Goal: Task Accomplishment & Management: Complete application form

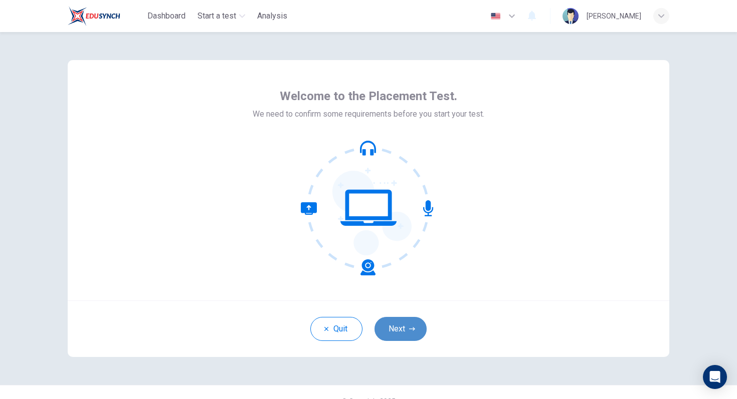
click at [410, 333] on button "Next" at bounding box center [400, 329] width 52 height 24
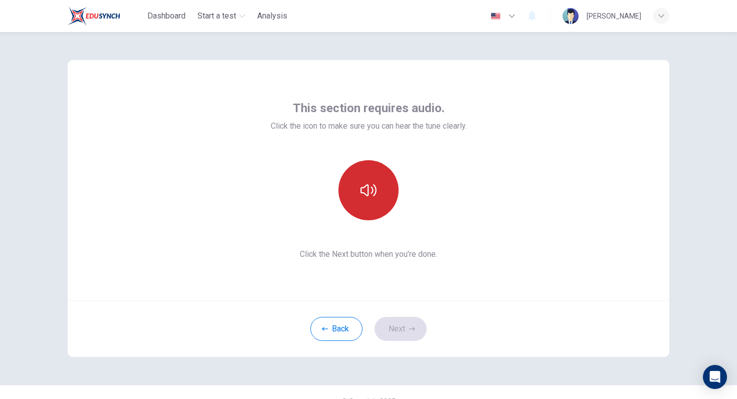
click at [377, 211] on button "button" at bounding box center [368, 190] width 60 height 60
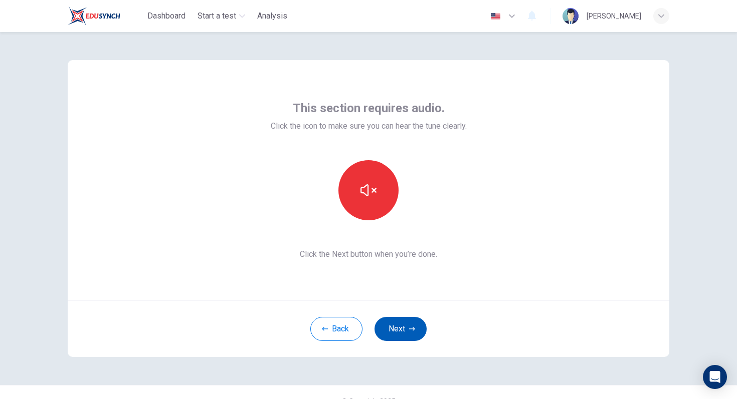
click at [416, 338] on button "Next" at bounding box center [400, 329] width 52 height 24
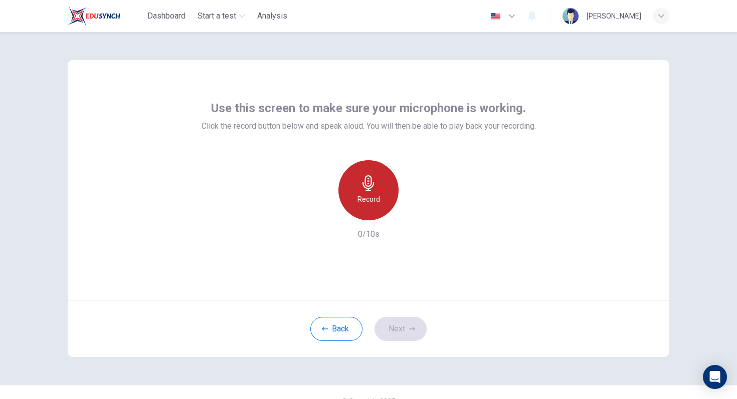
click at [370, 180] on icon "button" at bounding box center [368, 183] width 16 height 16
click at [373, 192] on div "Stop" at bounding box center [368, 190] width 60 height 60
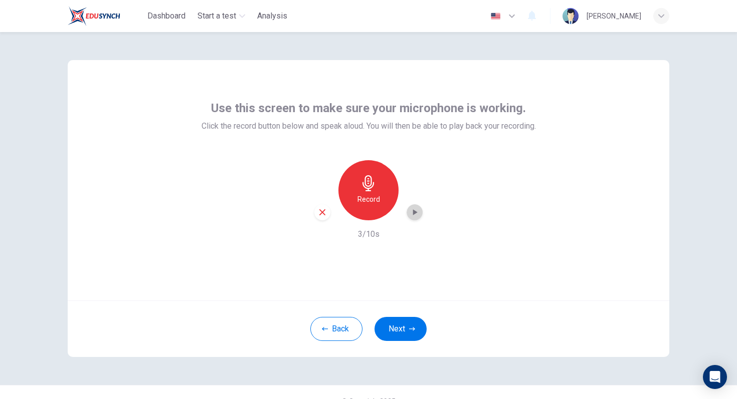
click at [411, 213] on icon "button" at bounding box center [414, 212] width 10 height 10
click at [392, 326] on button "Next" at bounding box center [400, 329] width 52 height 24
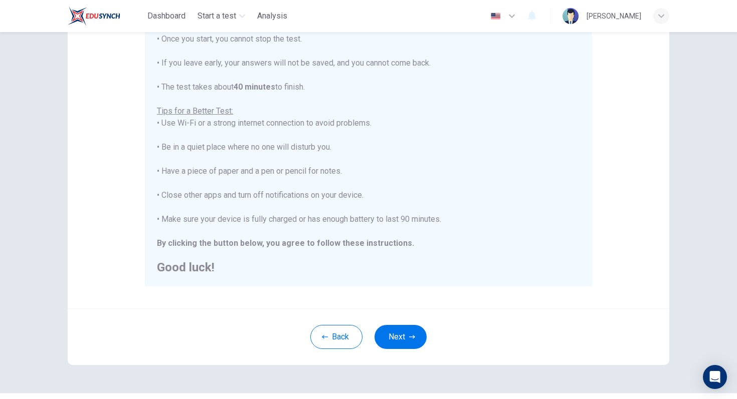
scroll to position [135, 0]
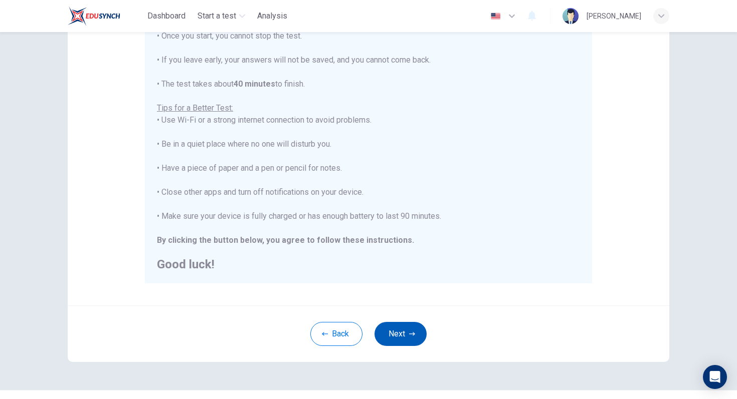
click at [407, 335] on button "Next" at bounding box center [400, 334] width 52 height 24
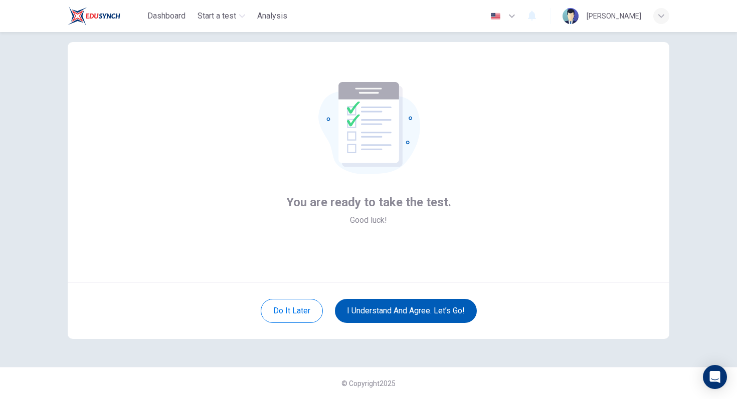
scroll to position [18, 0]
click at [406, 317] on button "I understand and agree. Let’s go!" at bounding box center [406, 311] width 142 height 24
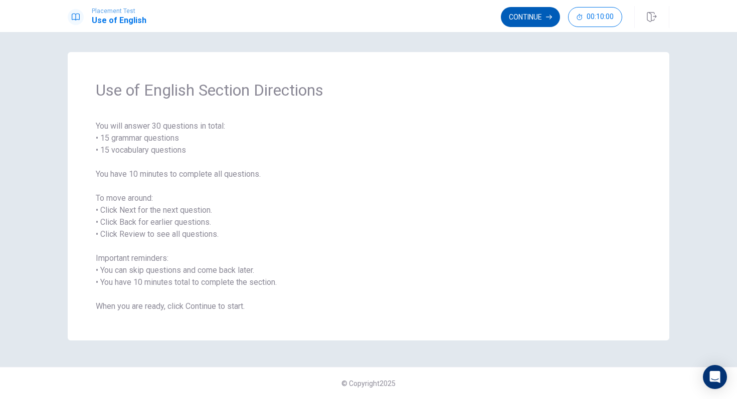
click at [542, 17] on button "Continue" at bounding box center [530, 17] width 59 height 20
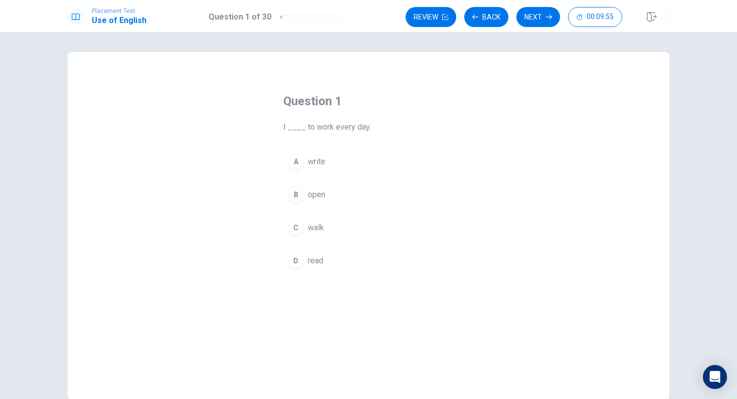
click at [299, 229] on div "C" at bounding box center [296, 228] width 16 height 16
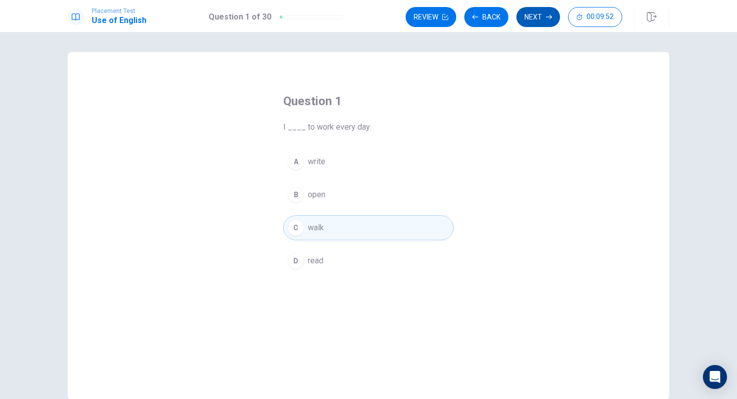
click at [539, 18] on button "Next" at bounding box center [538, 17] width 44 height 20
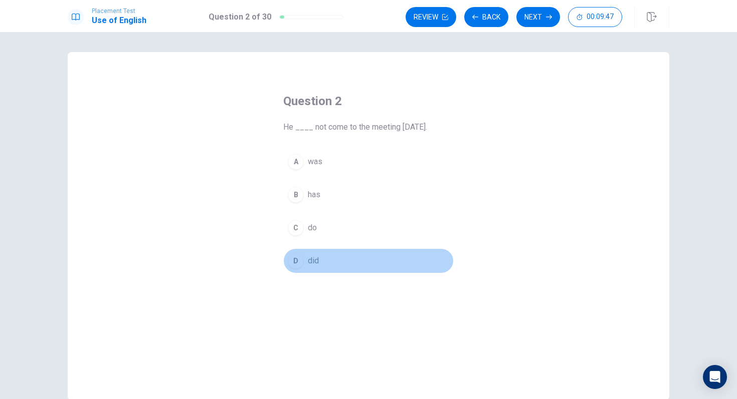
click at [292, 264] on div "D" at bounding box center [296, 261] width 16 height 16
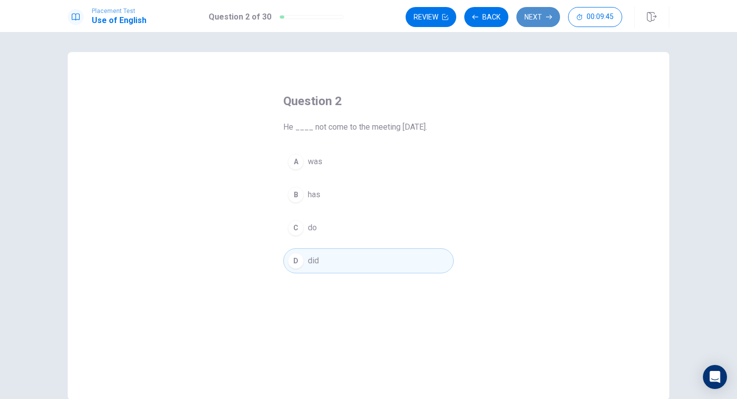
click at [527, 26] on button "Next" at bounding box center [538, 17] width 44 height 20
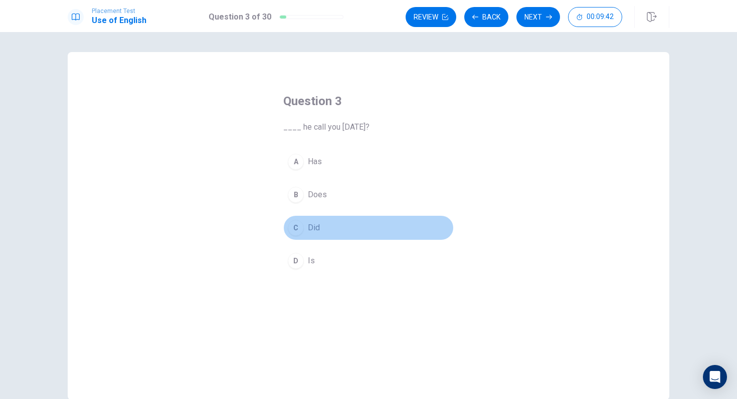
click at [296, 226] on div "C" at bounding box center [296, 228] width 16 height 16
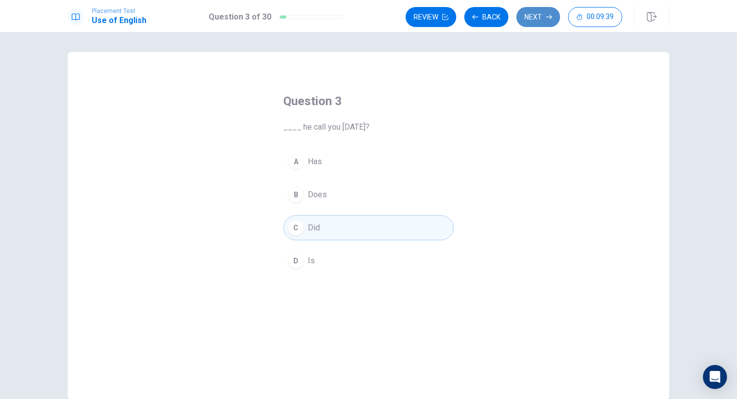
click at [542, 12] on button "Next" at bounding box center [538, 17] width 44 height 20
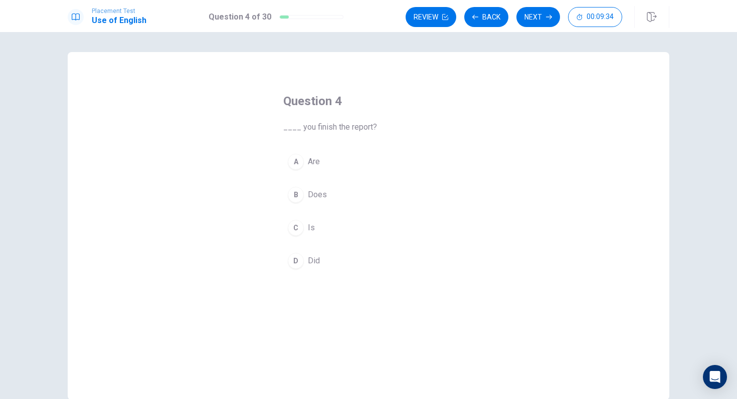
click at [299, 259] on div "D" at bounding box center [296, 261] width 16 height 16
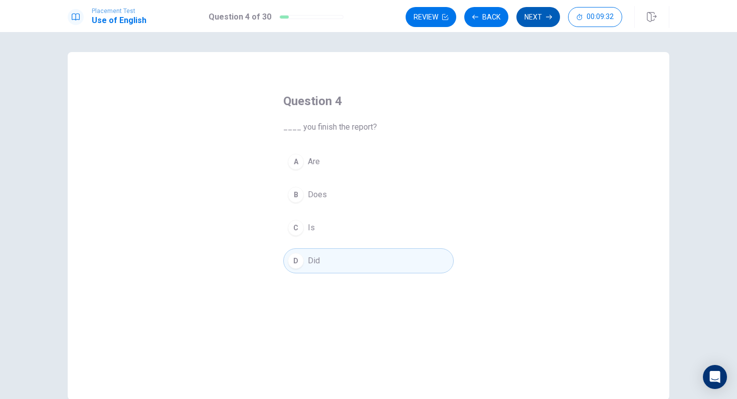
click at [529, 15] on button "Next" at bounding box center [538, 17] width 44 height 20
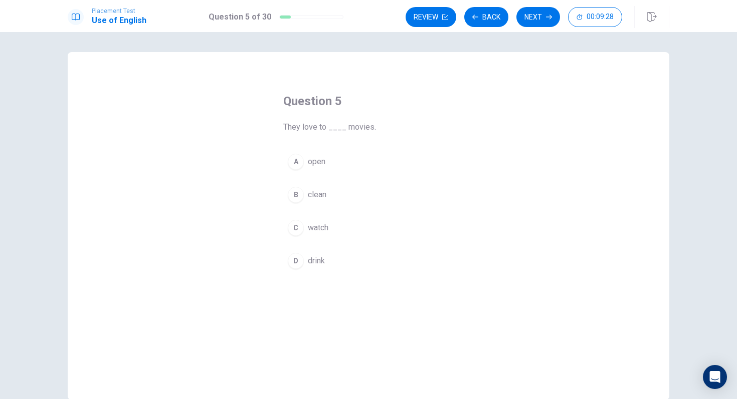
click at [301, 228] on div "C" at bounding box center [296, 228] width 16 height 16
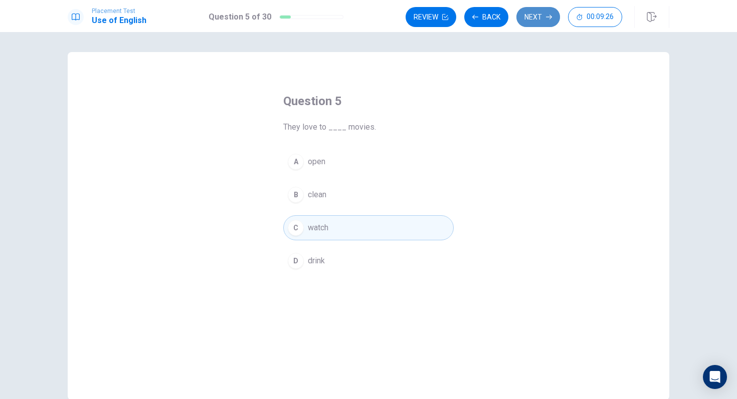
click at [533, 17] on button "Next" at bounding box center [538, 17] width 44 height 20
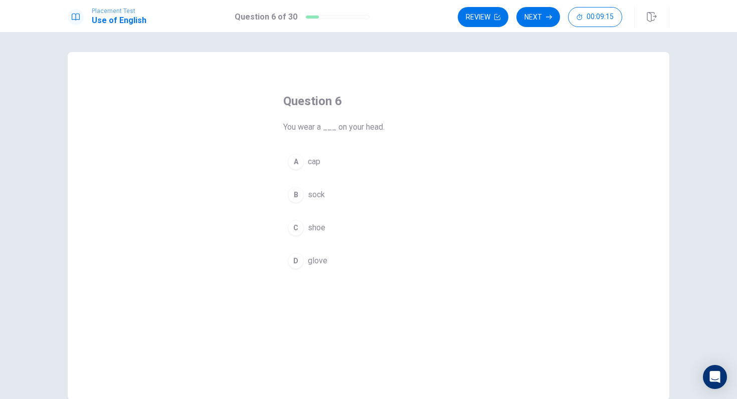
click at [297, 161] on div "A" at bounding box center [296, 162] width 16 height 16
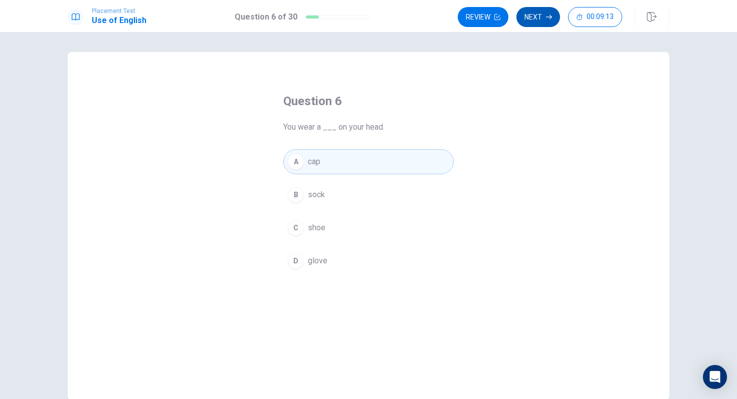
click at [544, 20] on button "Next" at bounding box center [538, 17] width 44 height 20
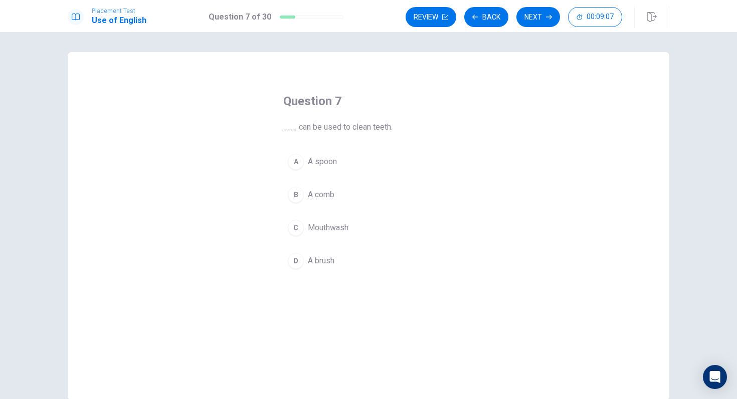
click at [296, 268] on div "D" at bounding box center [296, 261] width 16 height 16
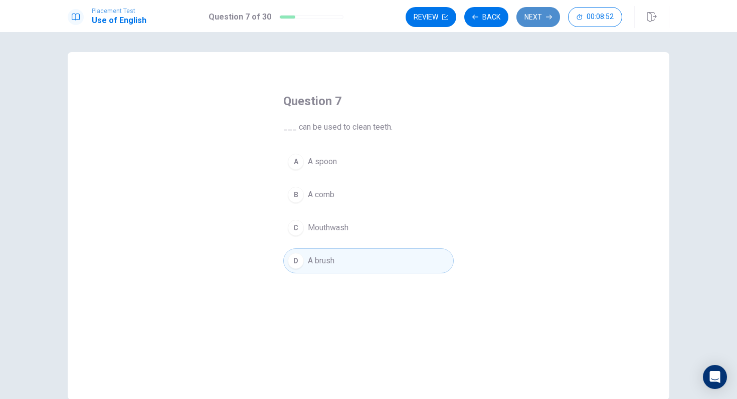
click at [535, 13] on button "Next" at bounding box center [538, 17] width 44 height 20
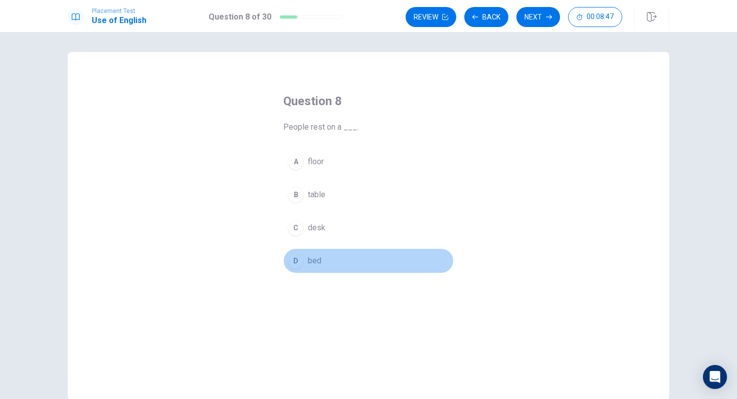
click at [295, 263] on div "D" at bounding box center [296, 261] width 16 height 16
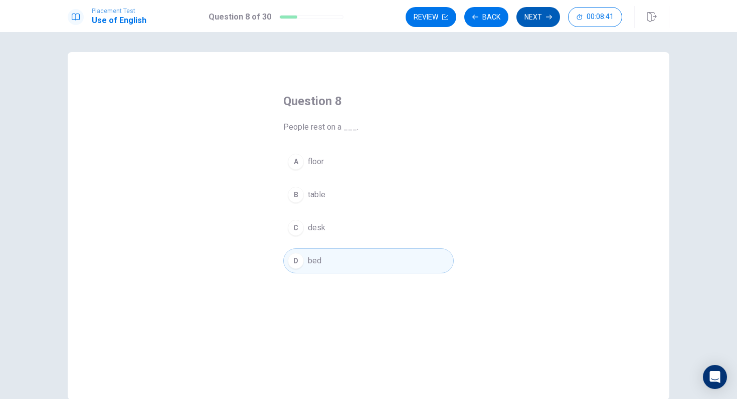
click at [546, 20] on icon "button" at bounding box center [549, 17] width 6 height 6
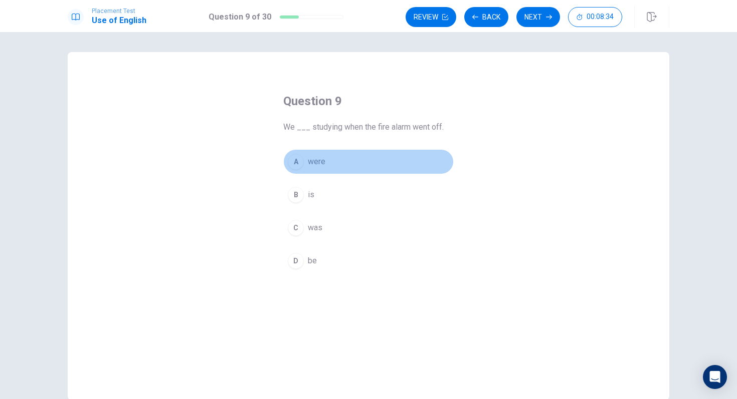
click at [294, 162] on div "A" at bounding box center [296, 162] width 16 height 16
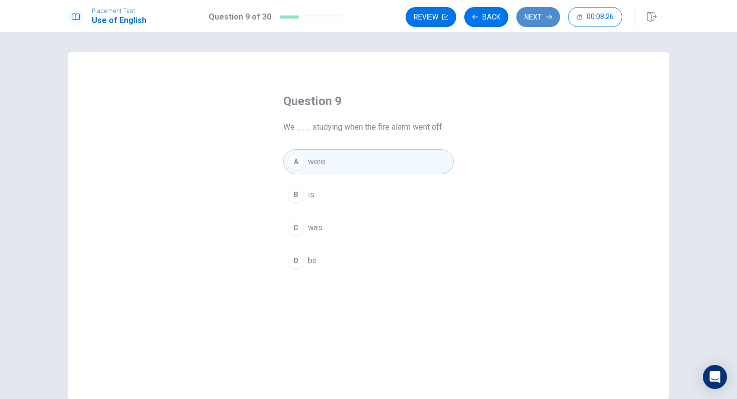
click at [534, 16] on button "Next" at bounding box center [538, 17] width 44 height 20
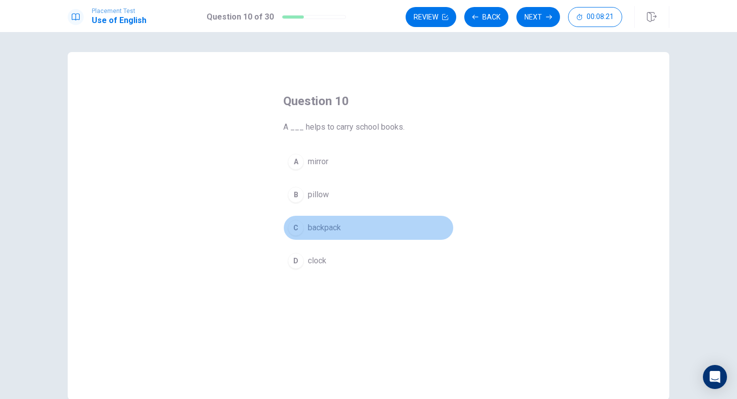
click at [299, 229] on div "C" at bounding box center [296, 228] width 16 height 16
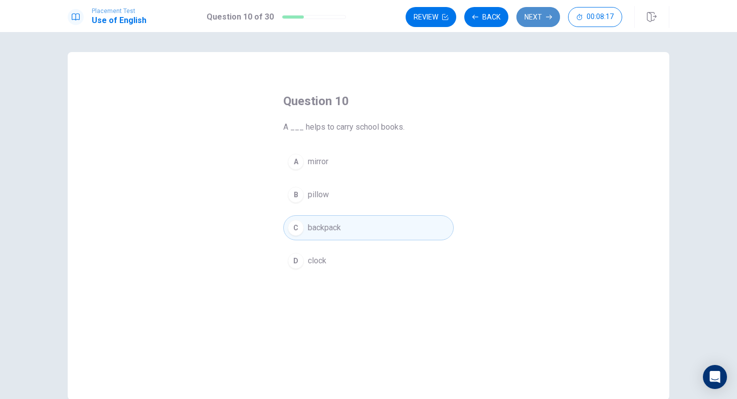
click at [547, 21] on button "Next" at bounding box center [538, 17] width 44 height 20
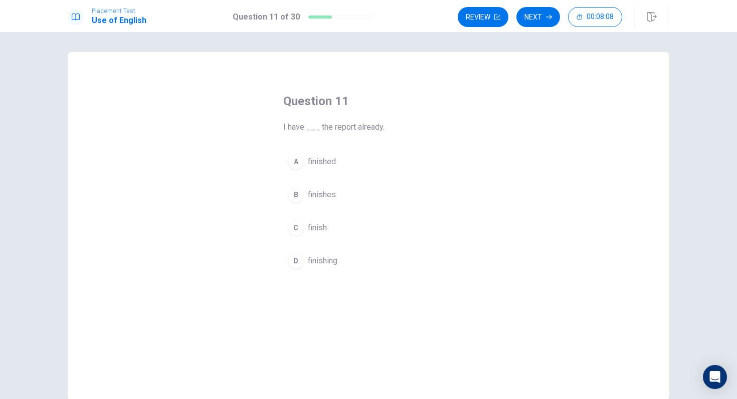
click at [297, 162] on div "A" at bounding box center [296, 162] width 16 height 16
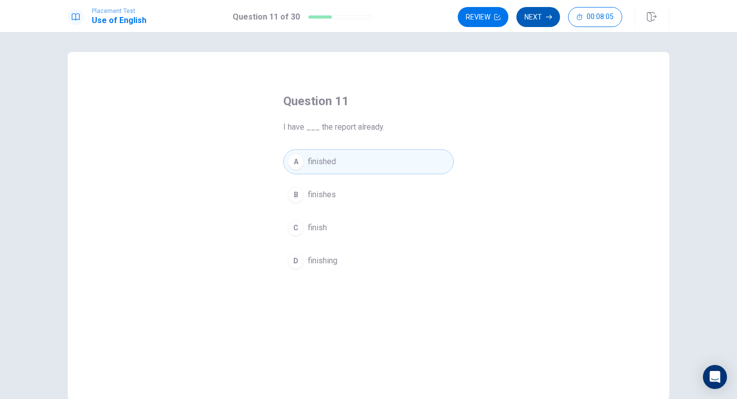
click at [534, 18] on button "Next" at bounding box center [538, 17] width 44 height 20
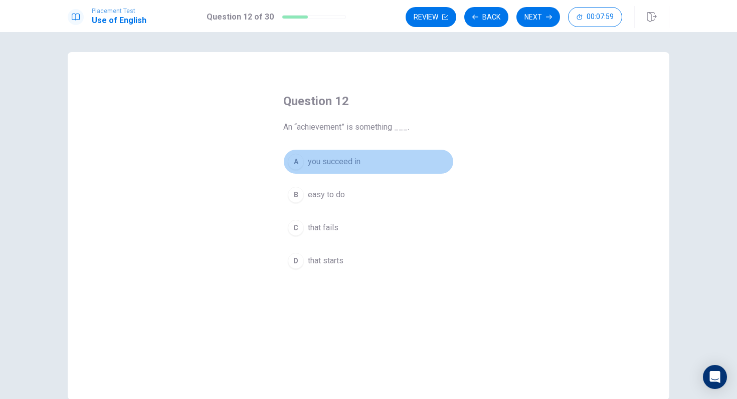
click at [297, 161] on div "A" at bounding box center [296, 162] width 16 height 16
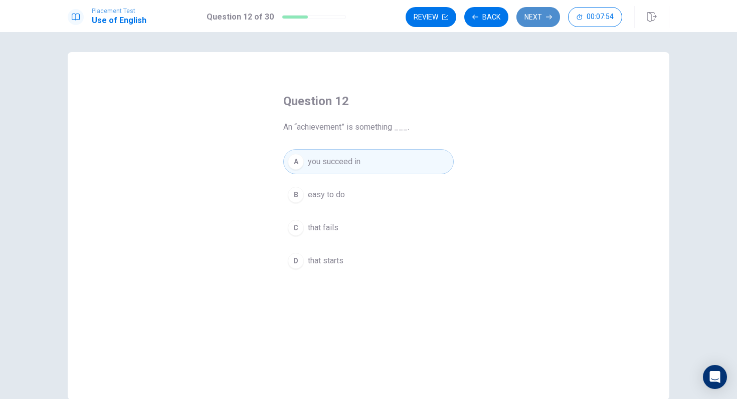
click at [550, 16] on icon "button" at bounding box center [549, 17] width 6 height 6
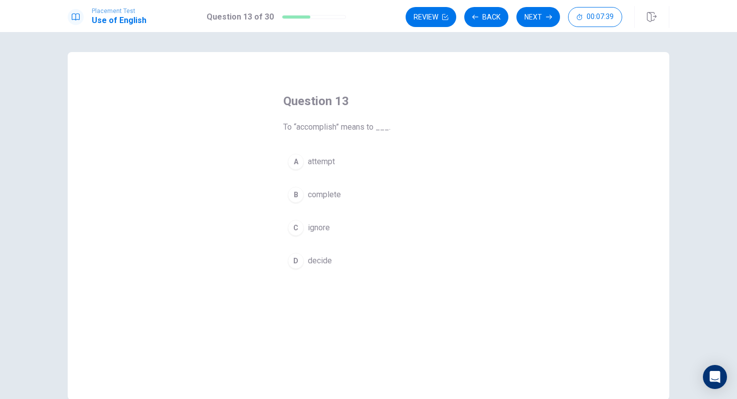
click at [338, 189] on span "complete" at bounding box center [324, 195] width 33 height 12
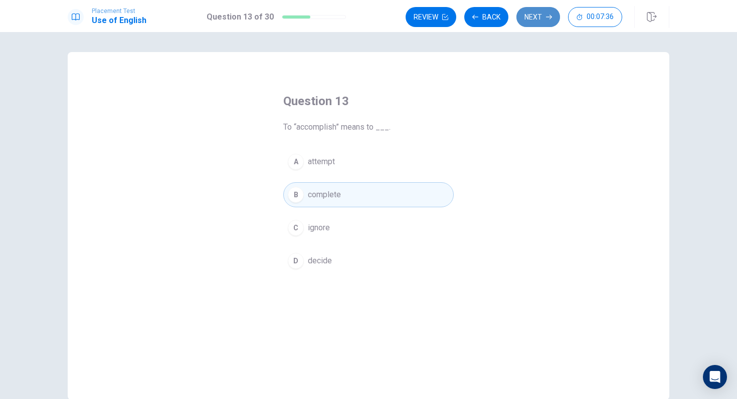
click at [542, 12] on button "Next" at bounding box center [538, 17] width 44 height 20
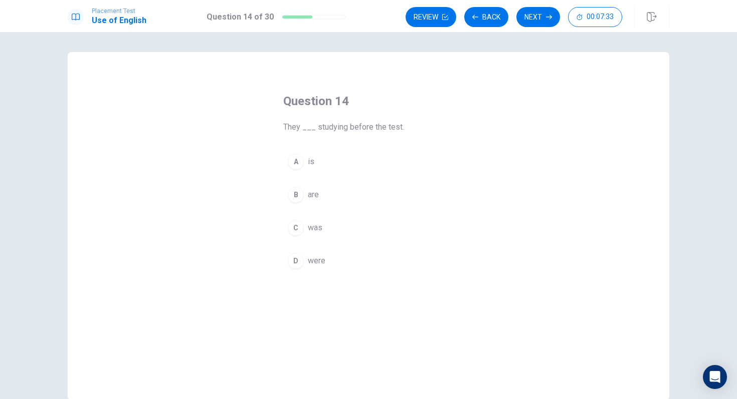
click at [294, 265] on div "D" at bounding box center [296, 261] width 16 height 16
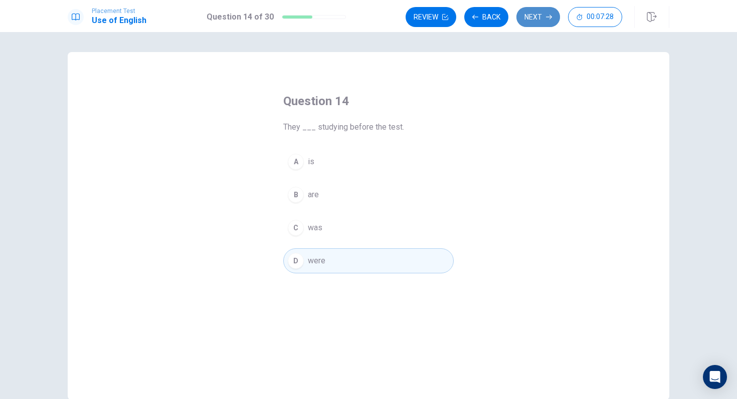
click at [540, 18] on button "Next" at bounding box center [538, 17] width 44 height 20
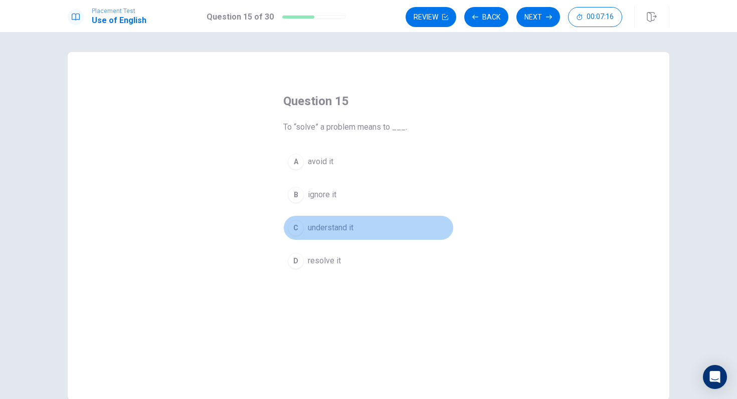
click at [299, 227] on div "C" at bounding box center [296, 228] width 16 height 16
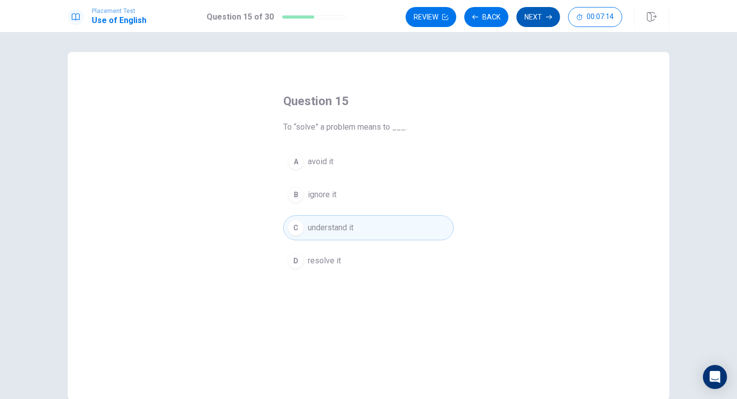
click at [538, 12] on button "Next" at bounding box center [538, 17] width 44 height 20
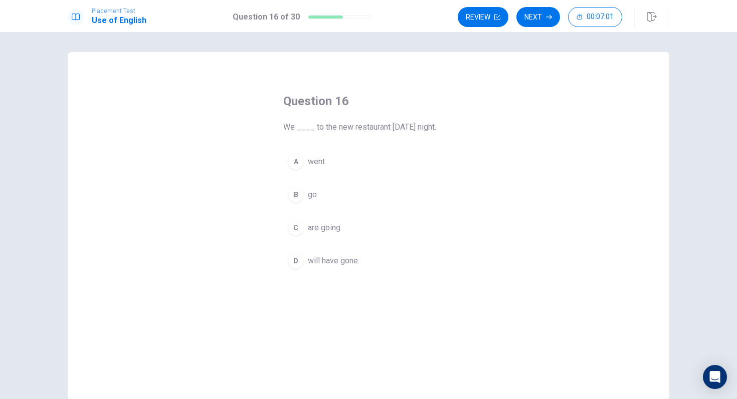
click at [301, 227] on div "C" at bounding box center [296, 228] width 16 height 16
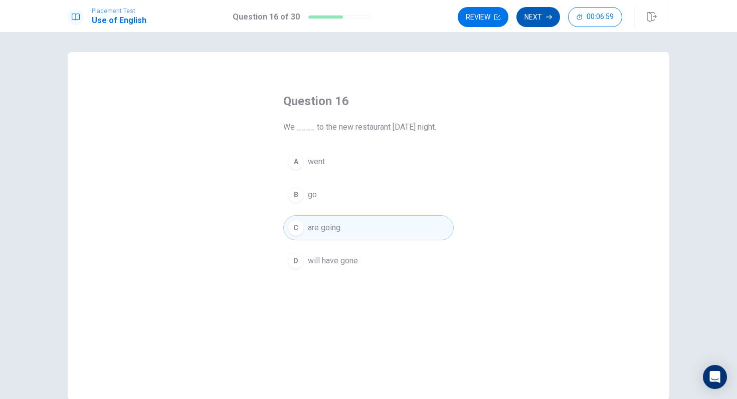
click at [546, 15] on icon "button" at bounding box center [549, 17] width 6 height 6
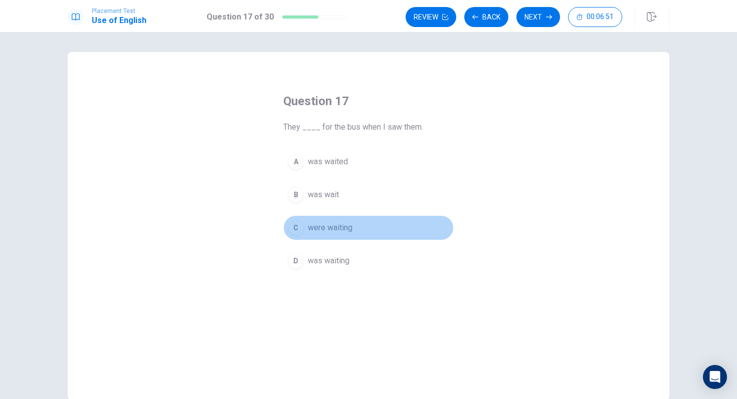
click at [293, 226] on div "C" at bounding box center [296, 228] width 16 height 16
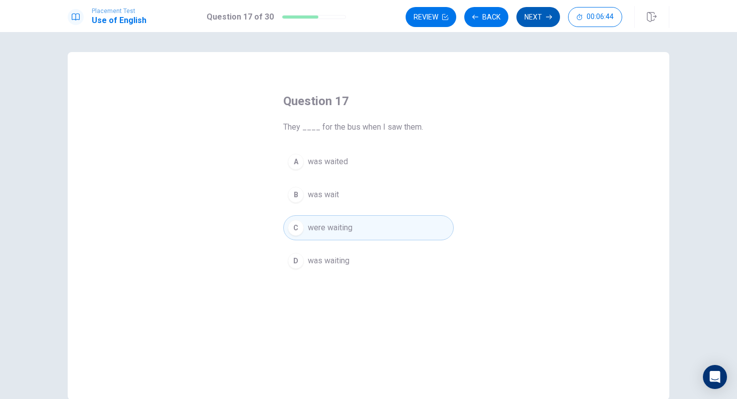
click at [538, 16] on button "Next" at bounding box center [538, 17] width 44 height 20
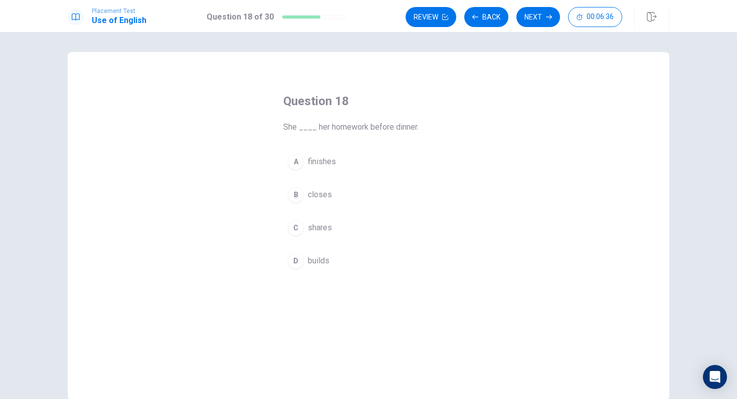
click at [299, 162] on div "A" at bounding box center [296, 162] width 16 height 16
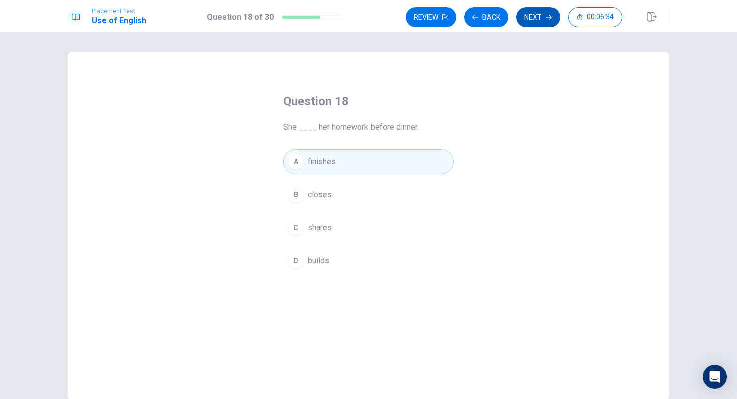
click at [542, 20] on button "Next" at bounding box center [538, 17] width 44 height 20
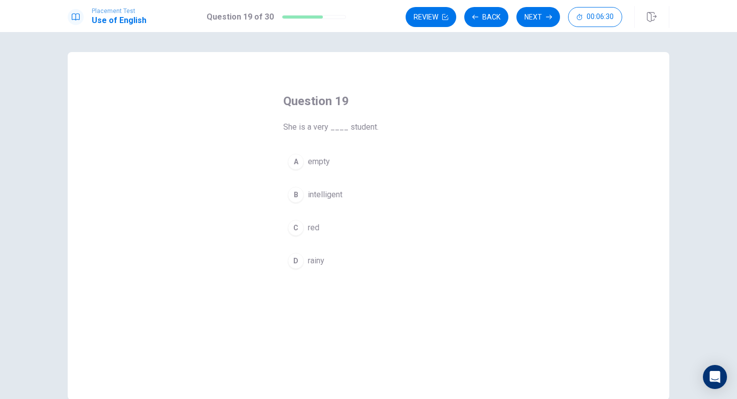
click at [298, 193] on div "B" at bounding box center [296, 195] width 16 height 16
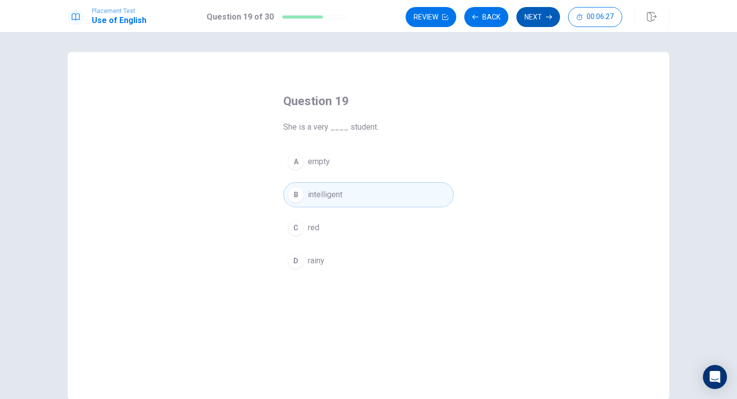
click at [540, 13] on button "Next" at bounding box center [538, 17] width 44 height 20
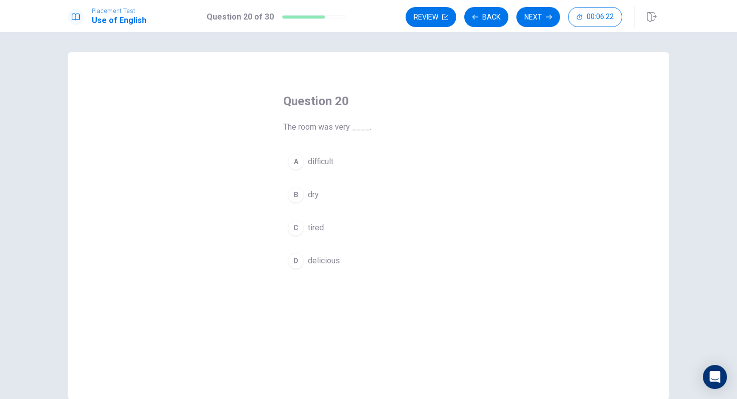
click at [298, 199] on div "B" at bounding box center [296, 195] width 16 height 16
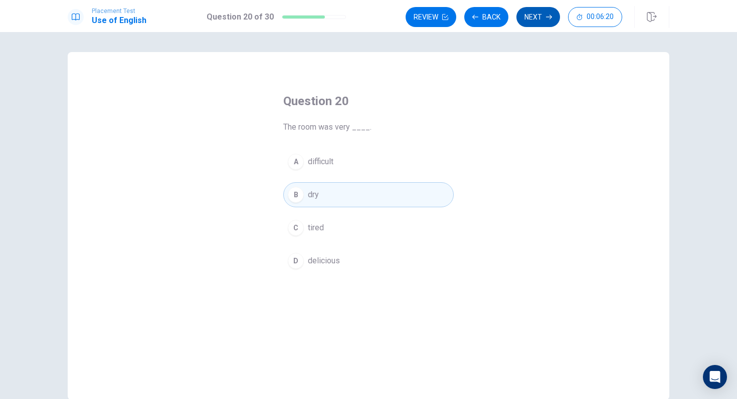
click at [540, 13] on button "Next" at bounding box center [538, 17] width 44 height 20
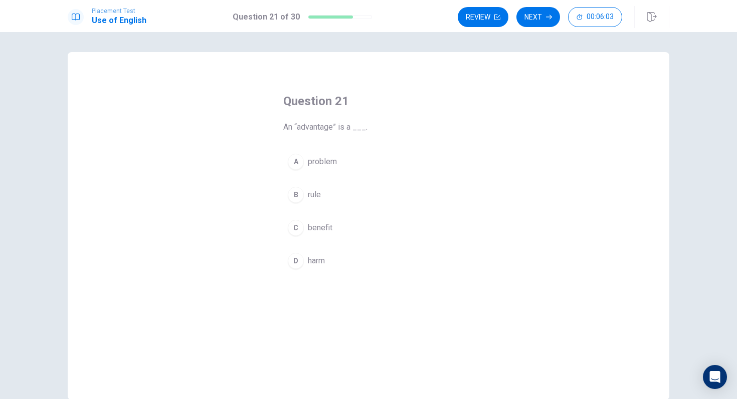
click at [349, 227] on button "C benefit" at bounding box center [368, 227] width 170 height 25
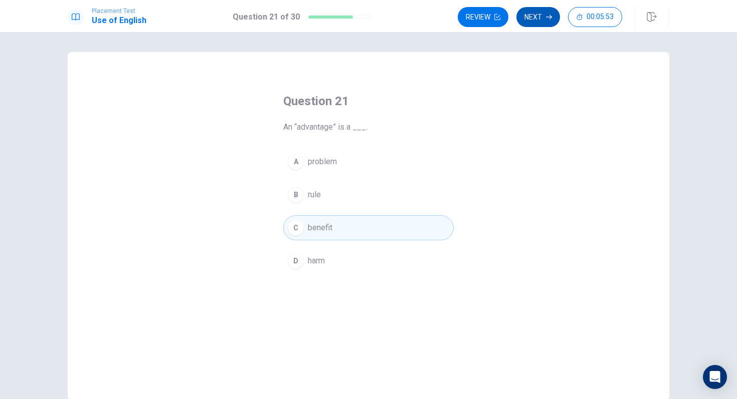
click at [540, 20] on button "Next" at bounding box center [538, 17] width 44 height 20
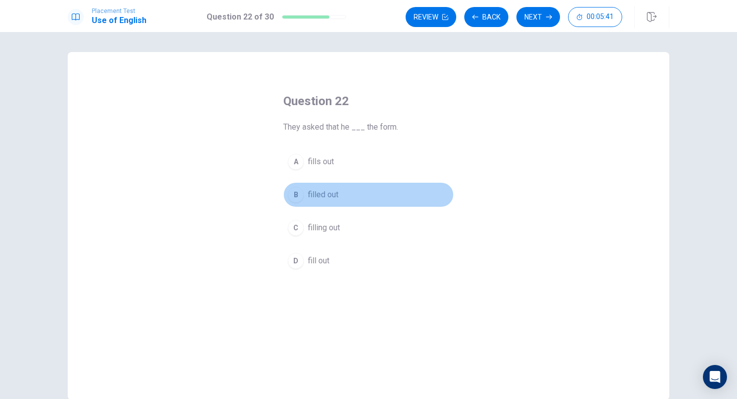
click at [329, 193] on span "filled out" at bounding box center [323, 195] width 31 height 12
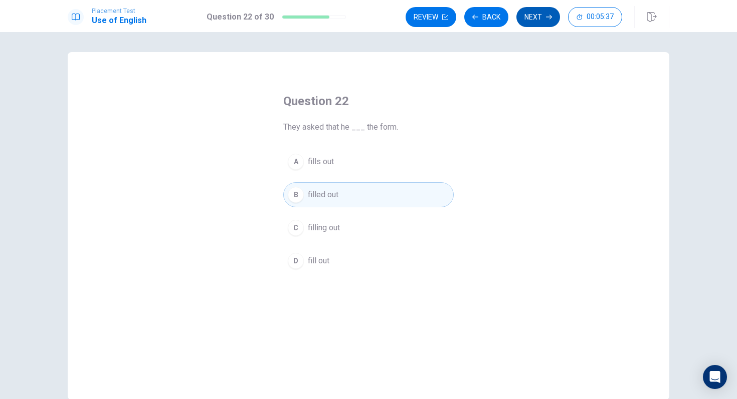
click at [538, 18] on button "Next" at bounding box center [538, 17] width 44 height 20
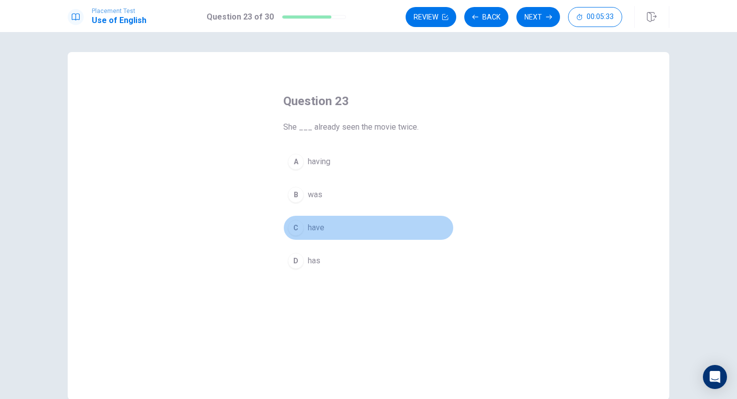
click at [294, 231] on div "C" at bounding box center [296, 228] width 16 height 16
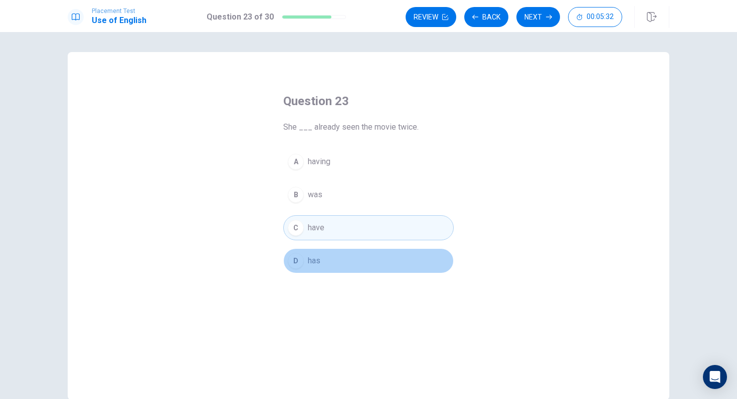
click at [296, 267] on div "D" at bounding box center [296, 261] width 16 height 16
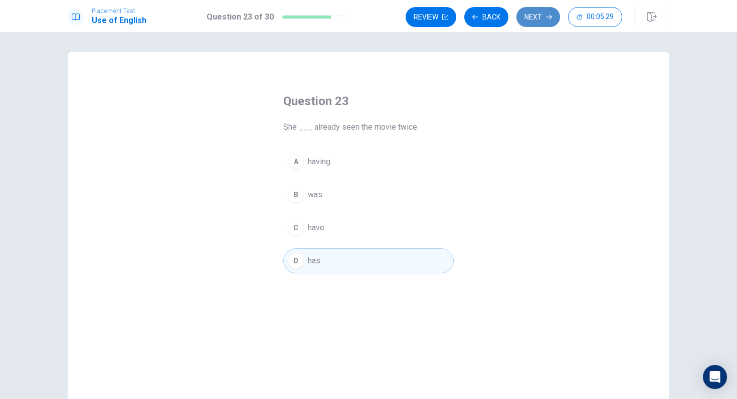
click at [536, 16] on button "Next" at bounding box center [538, 17] width 44 height 20
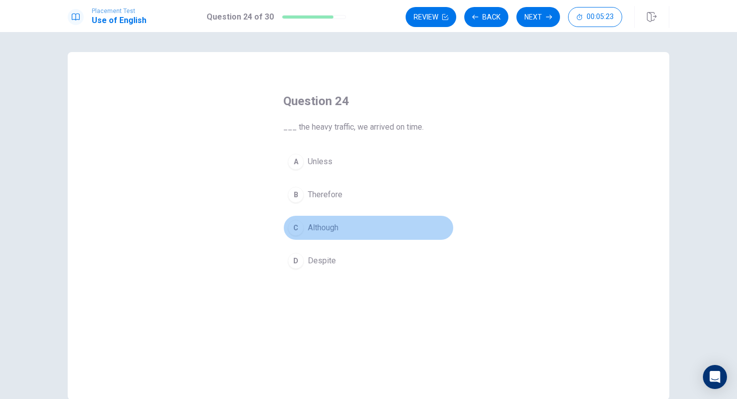
click at [298, 227] on div "C" at bounding box center [296, 228] width 16 height 16
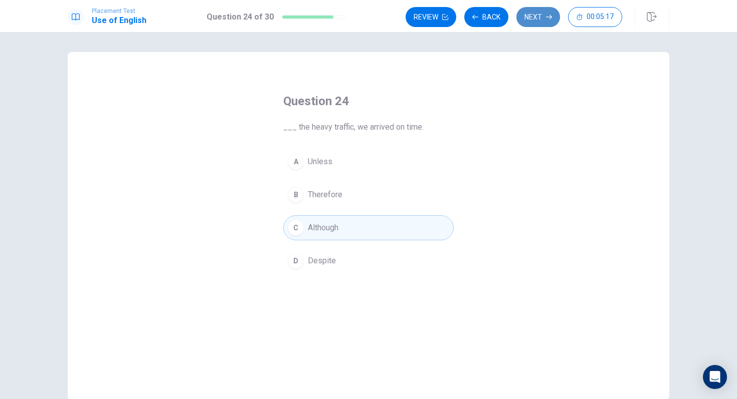
click at [546, 24] on button "Next" at bounding box center [538, 17] width 44 height 20
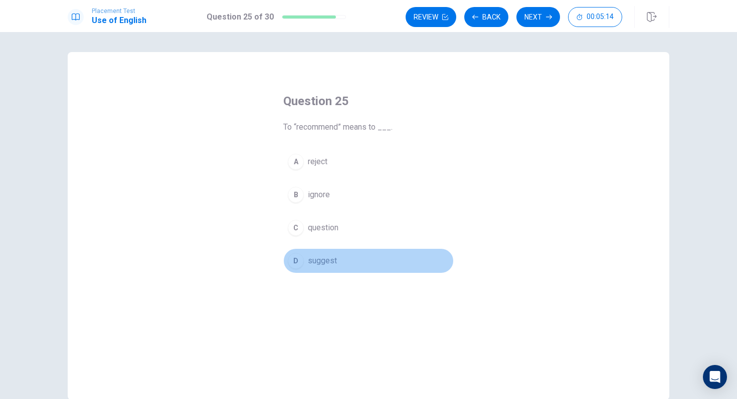
click at [295, 269] on button "D suggest" at bounding box center [368, 261] width 170 height 25
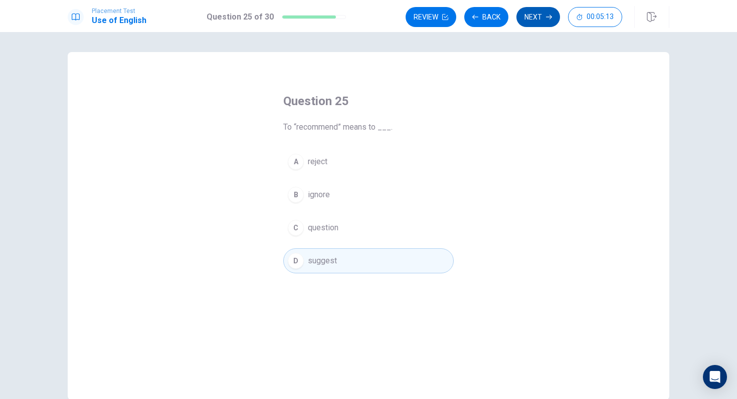
click at [526, 18] on button "Next" at bounding box center [538, 17] width 44 height 20
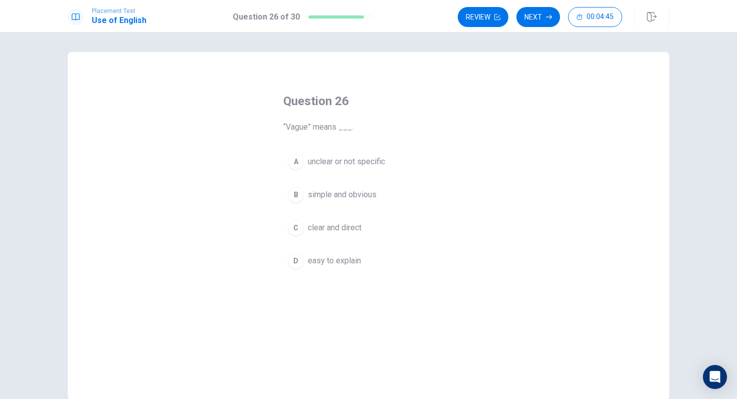
click at [369, 167] on span "unclear or not specific" at bounding box center [346, 162] width 77 height 12
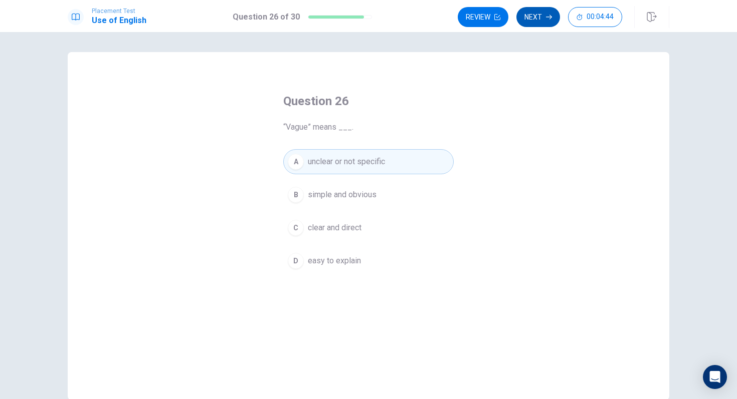
click at [540, 15] on button "Next" at bounding box center [538, 17] width 44 height 20
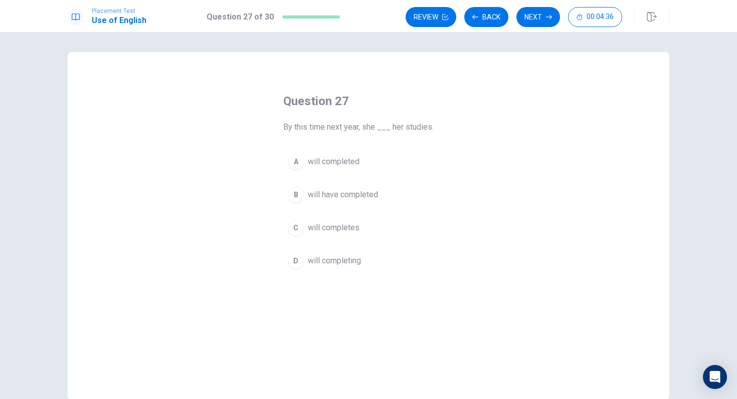
click at [346, 159] on span "will completed" at bounding box center [334, 162] width 52 height 12
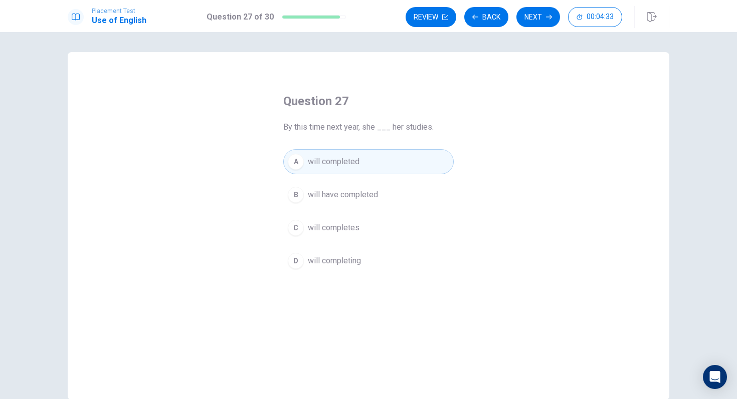
click at [347, 229] on span "will completes" at bounding box center [334, 228] width 52 height 12
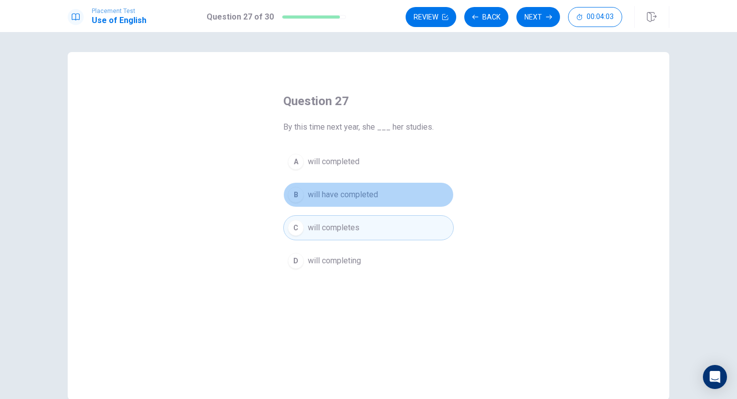
click at [382, 199] on button "B will have completed" at bounding box center [368, 194] width 170 height 25
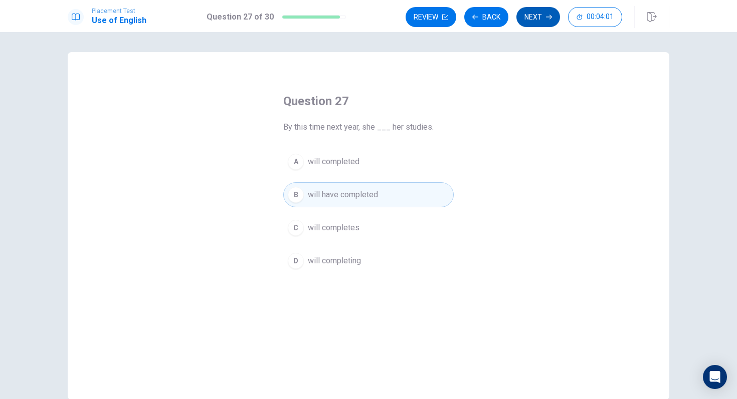
click at [544, 14] on button "Next" at bounding box center [538, 17] width 44 height 20
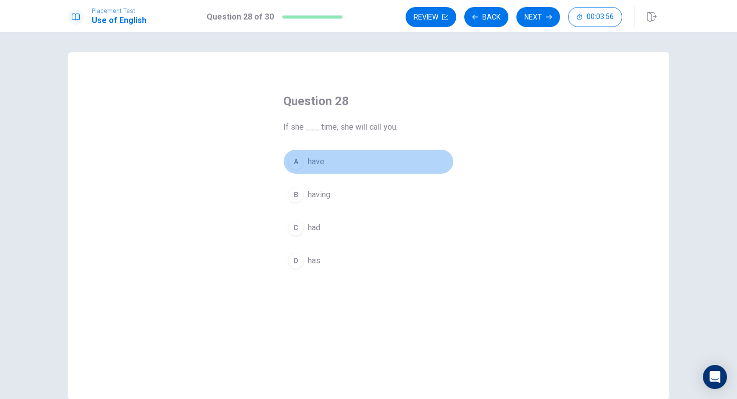
click at [320, 166] on span "have" at bounding box center [316, 162] width 17 height 12
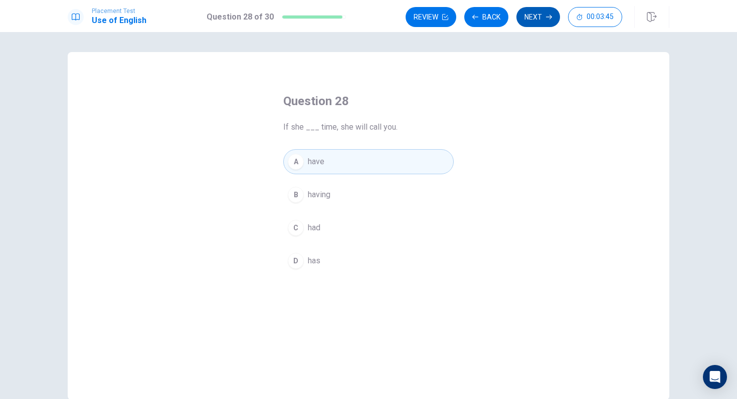
click at [533, 15] on button "Next" at bounding box center [538, 17] width 44 height 20
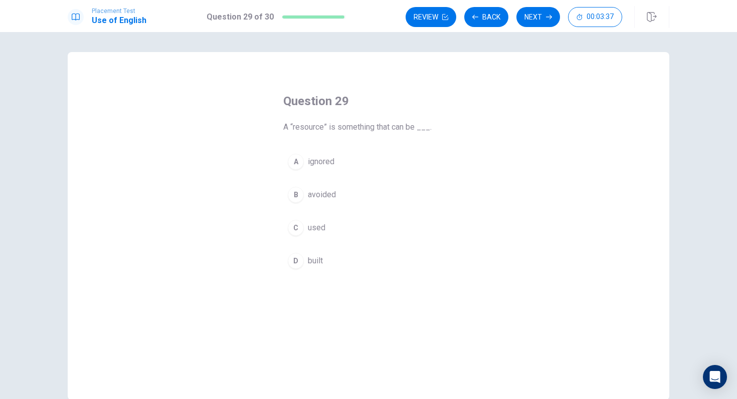
click at [341, 228] on button "C used" at bounding box center [368, 227] width 170 height 25
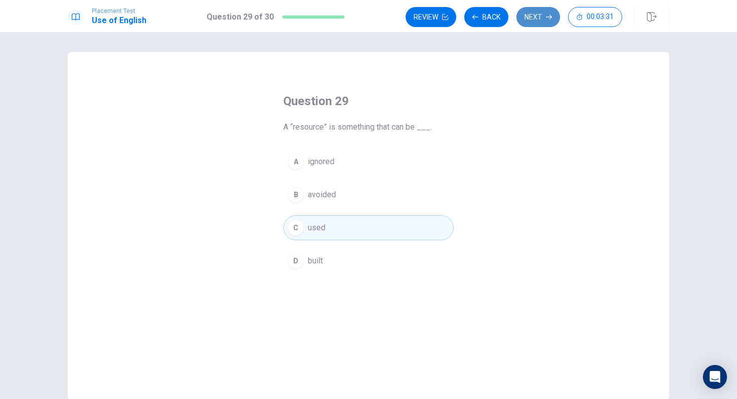
click at [542, 17] on button "Next" at bounding box center [538, 17] width 44 height 20
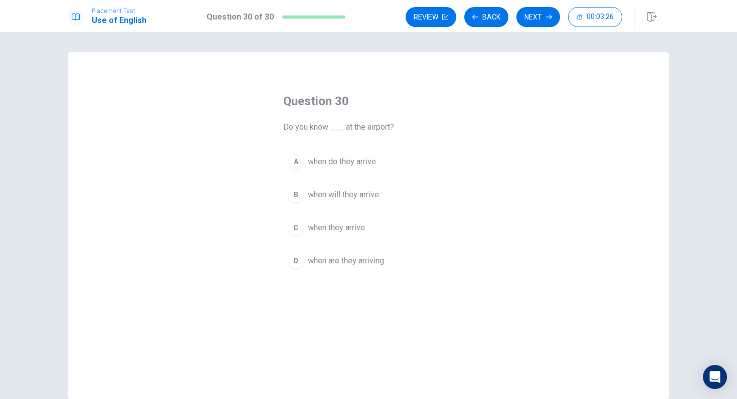
click at [346, 229] on span "when they arrive" at bounding box center [336, 228] width 57 height 12
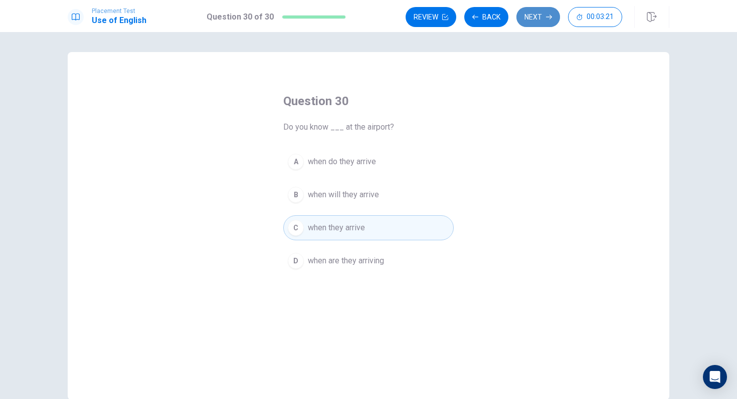
click at [547, 15] on icon "button" at bounding box center [549, 17] width 6 height 6
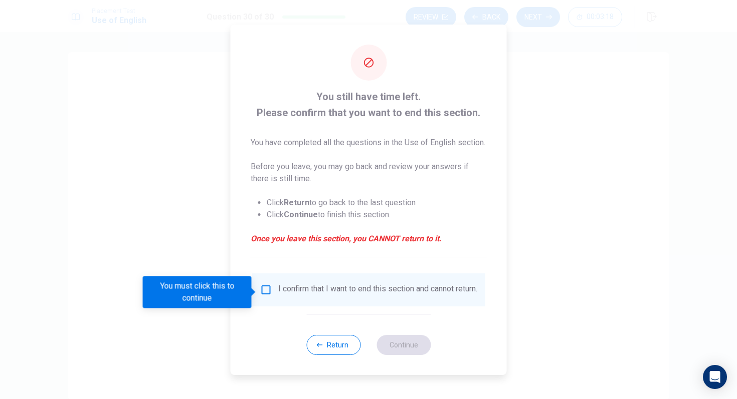
click at [275, 295] on div "I confirm that I want to end this section and cannot return." at bounding box center [368, 290] width 217 height 12
click at [272, 295] on div "I confirm that I want to end this section and cannot return." at bounding box center [368, 290] width 217 height 12
click at [266, 294] on input "You must click this to continue" at bounding box center [266, 290] width 12 height 12
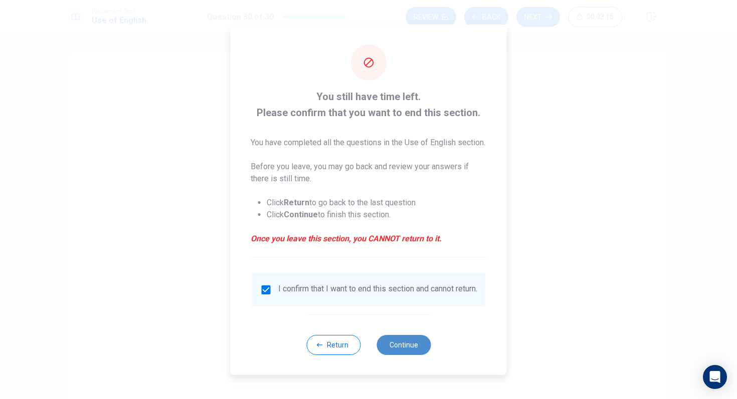
click at [403, 349] on button "Continue" at bounding box center [403, 345] width 54 height 20
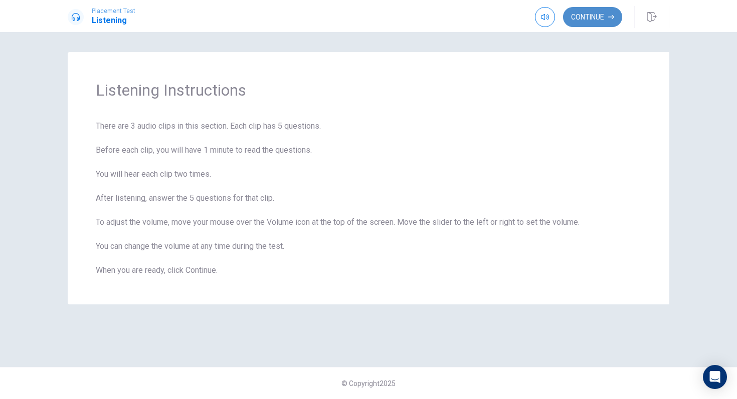
click at [600, 18] on button "Continue" at bounding box center [592, 17] width 59 height 20
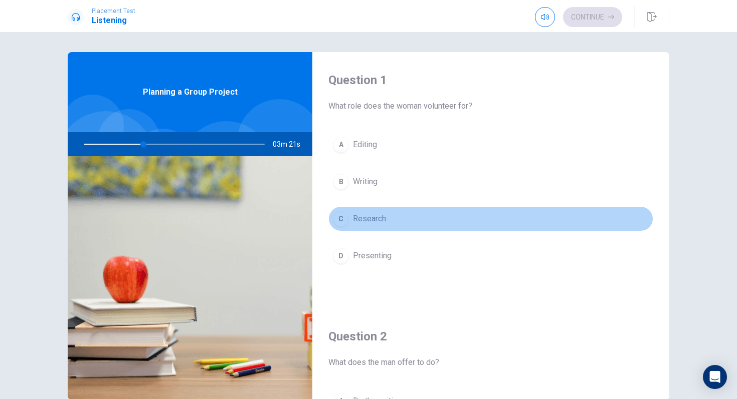
click at [342, 221] on div "C" at bounding box center [341, 219] width 16 height 16
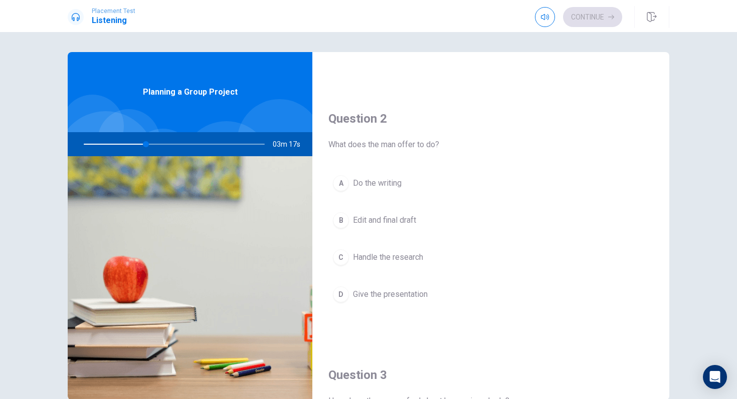
scroll to position [218, 0]
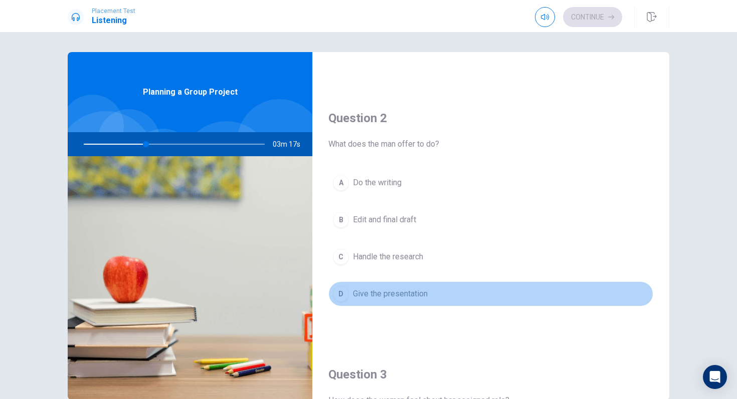
click at [412, 291] on span "Give the presentation" at bounding box center [390, 294] width 75 height 12
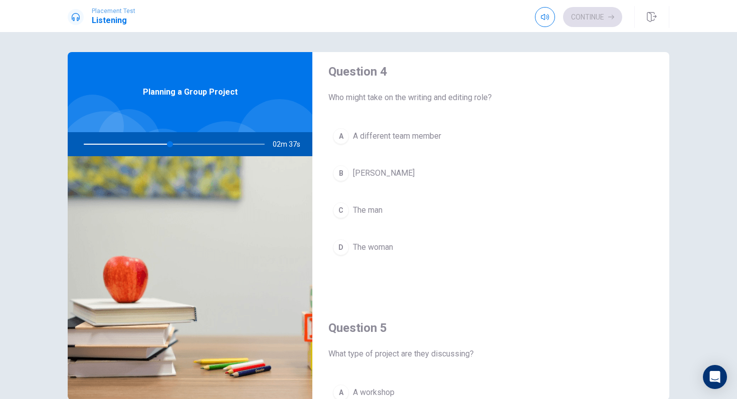
scroll to position [805, 0]
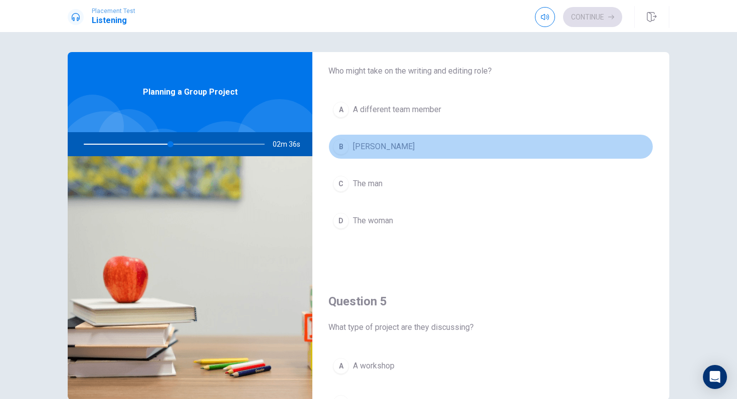
click at [383, 145] on button "B [PERSON_NAME]" at bounding box center [490, 146] width 325 height 25
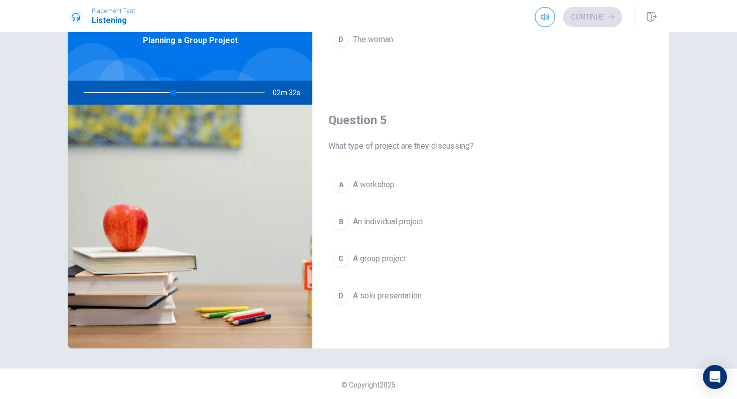
scroll to position [53, 0]
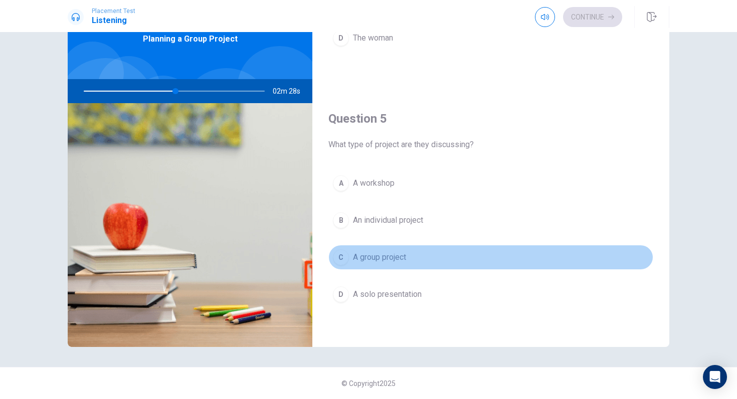
click at [343, 251] on div "C" at bounding box center [341, 258] width 16 height 16
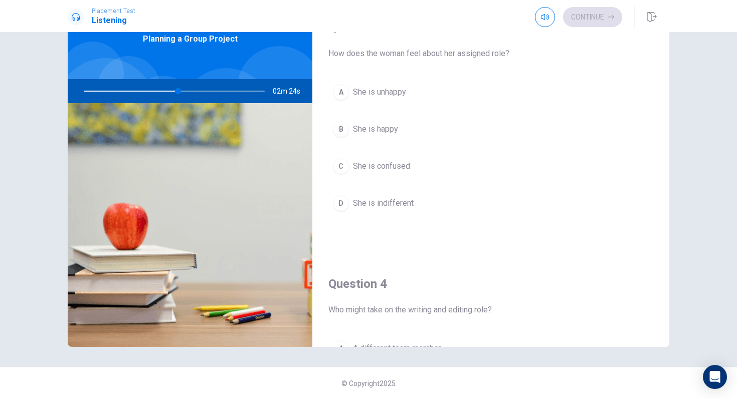
scroll to position [408, 0]
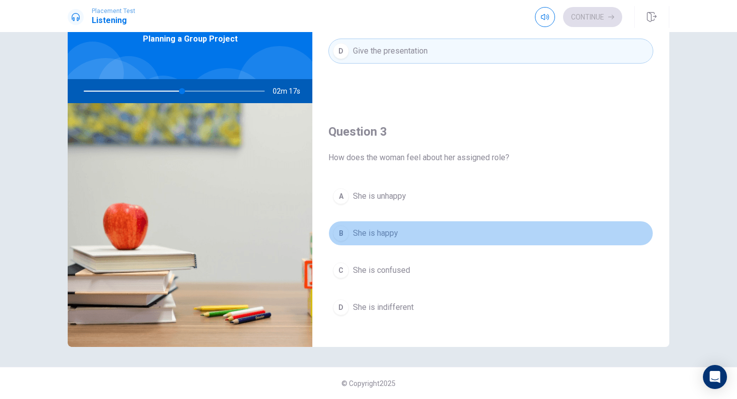
click at [346, 234] on div "B" at bounding box center [341, 234] width 16 height 16
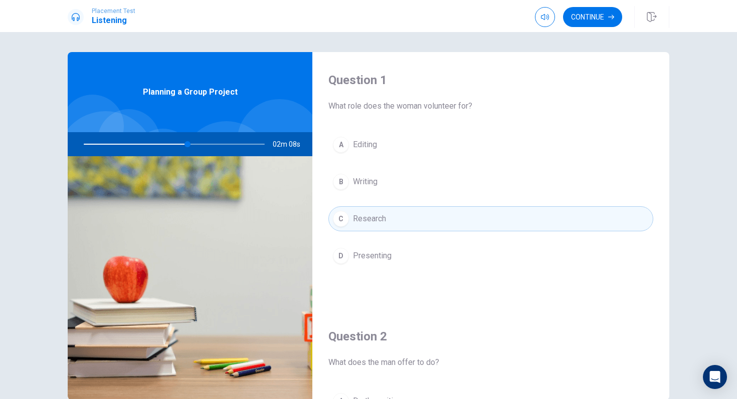
scroll to position [12, 0]
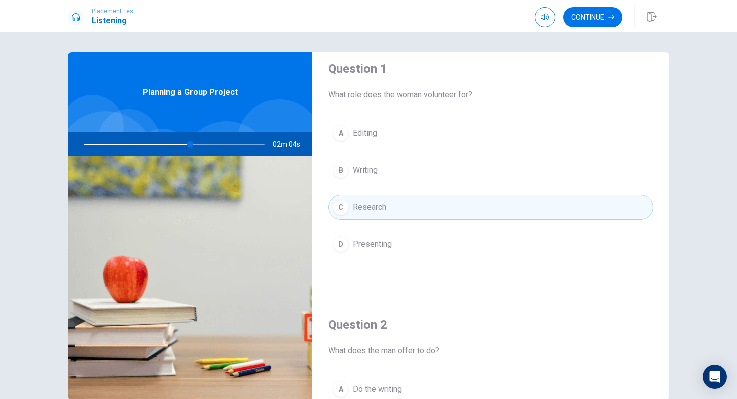
drag, startPoint x: 190, startPoint y: 144, endPoint x: 168, endPoint y: 144, distance: 22.6
click at [168, 144] on div at bounding box center [172, 144] width 201 height 24
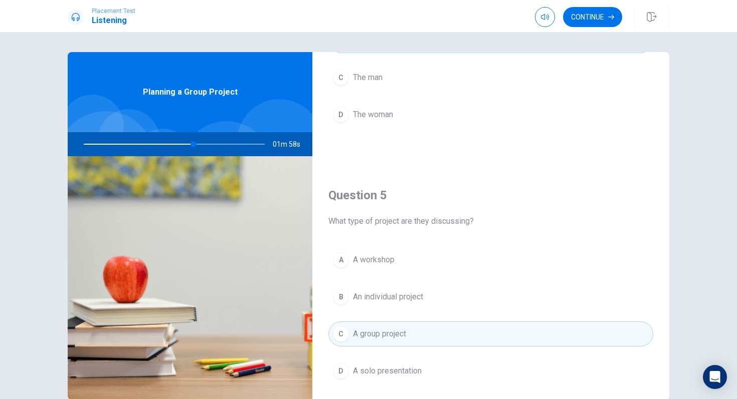
scroll to position [935, 0]
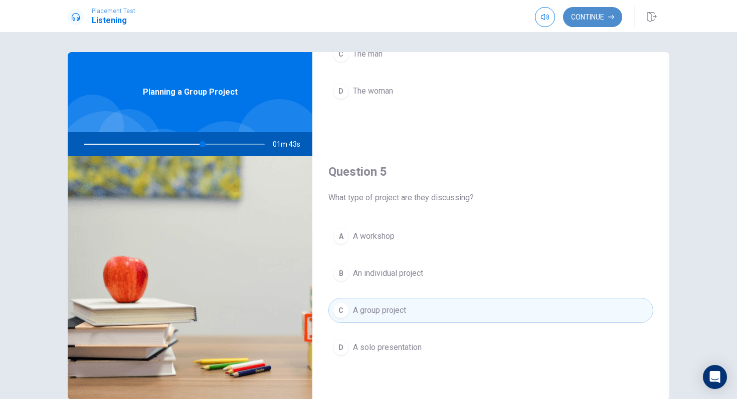
click at [591, 16] on button "Continue" at bounding box center [592, 17] width 59 height 20
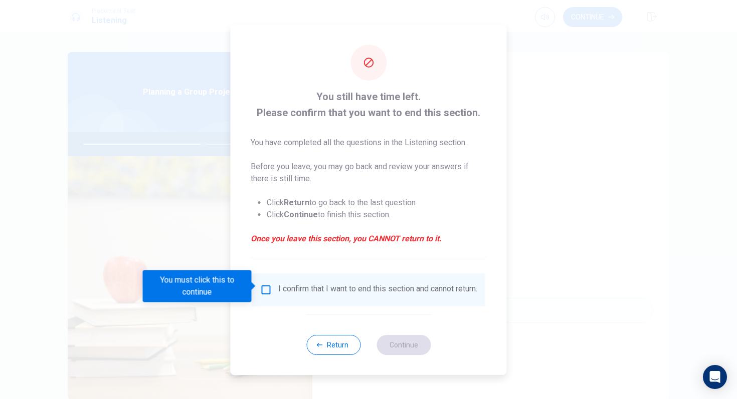
click at [269, 285] on input "You must click this to continue" at bounding box center [266, 290] width 12 height 12
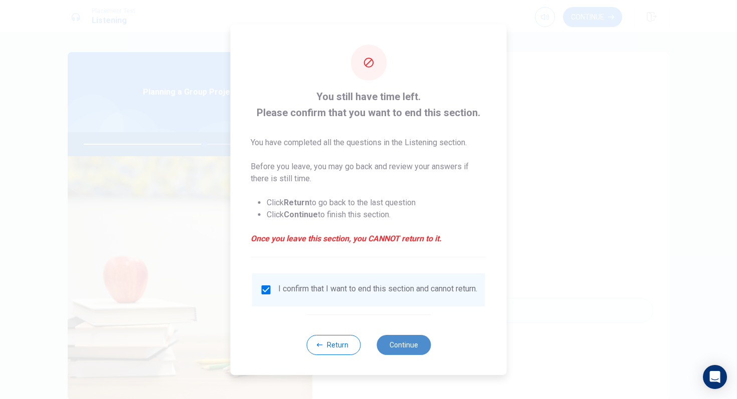
click at [398, 344] on button "Continue" at bounding box center [403, 345] width 54 height 20
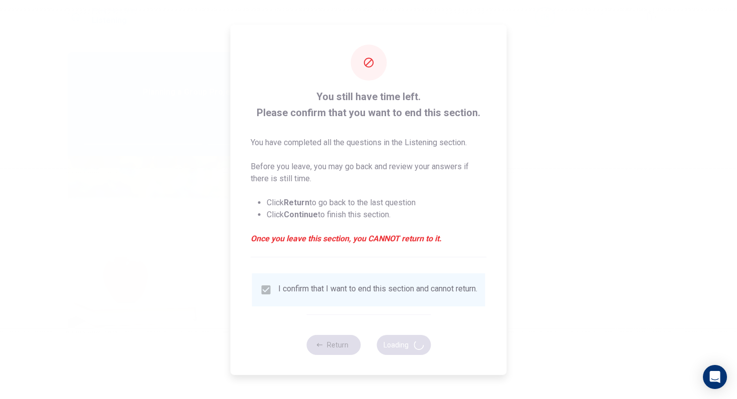
type input "67"
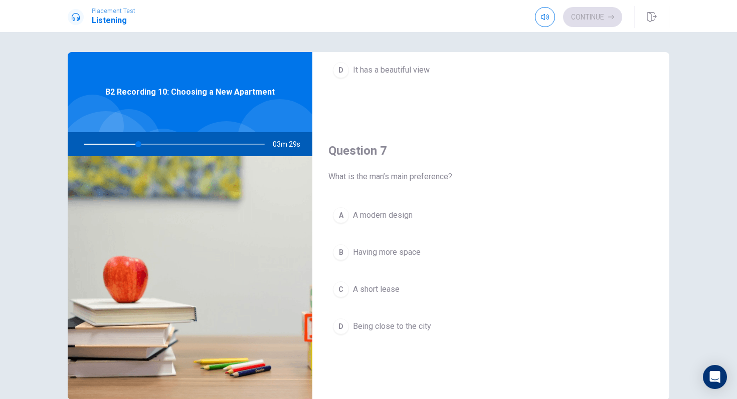
scroll to position [189, 0]
click at [341, 244] on div "B" at bounding box center [341, 250] width 16 height 16
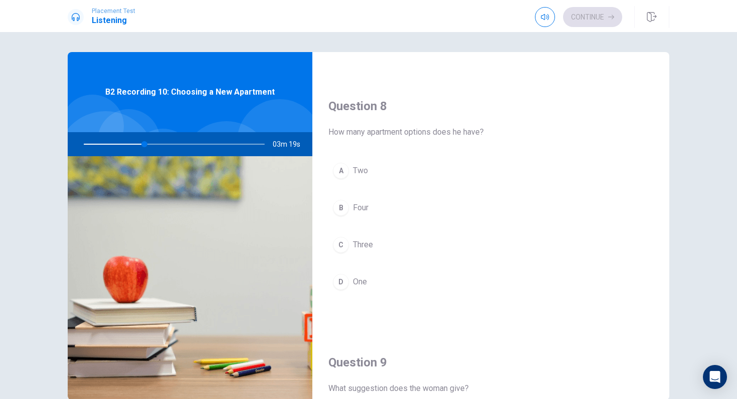
scroll to position [489, 0]
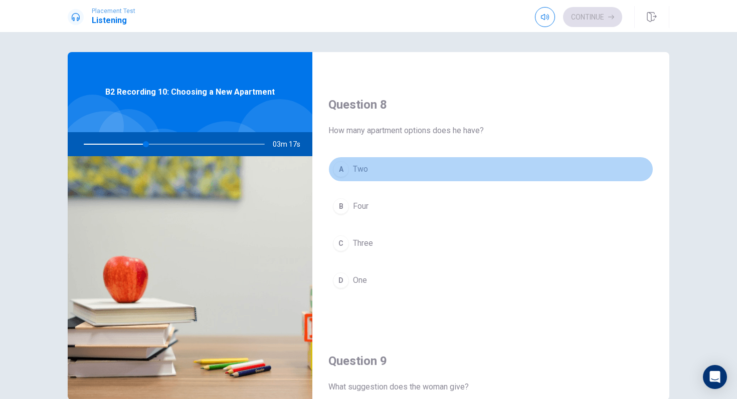
click at [338, 164] on div "A" at bounding box center [341, 169] width 16 height 16
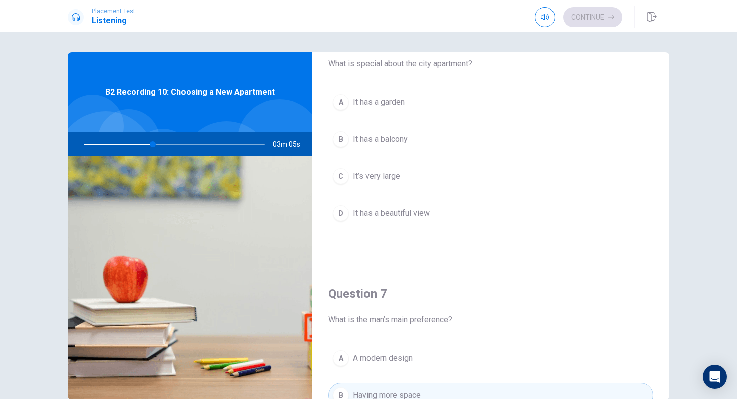
scroll to position [35, 0]
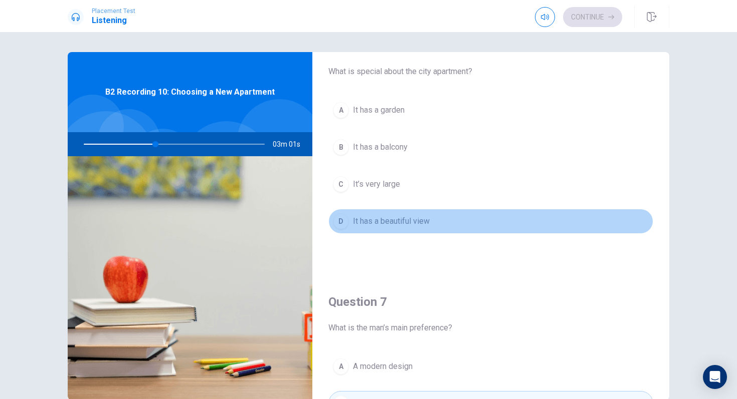
click at [339, 221] on div "D" at bounding box center [341, 221] width 16 height 16
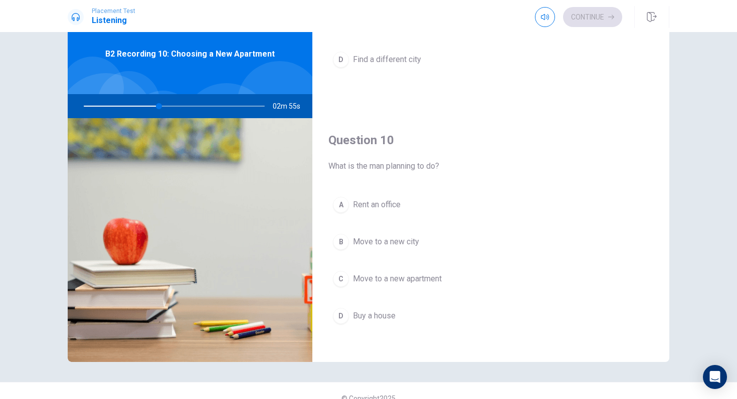
scroll to position [935, 0]
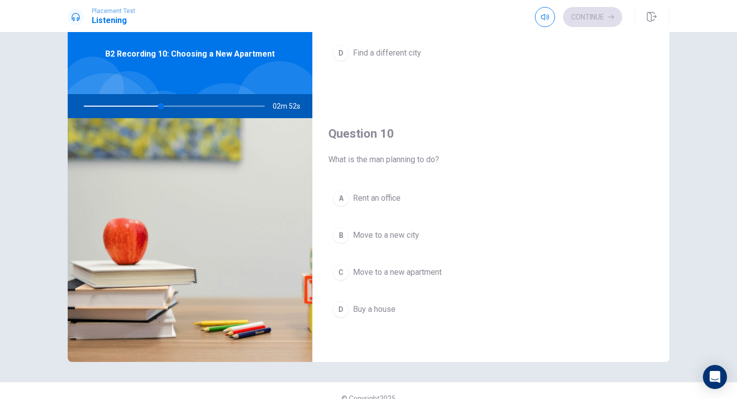
click at [347, 237] on div "B" at bounding box center [341, 236] width 16 height 16
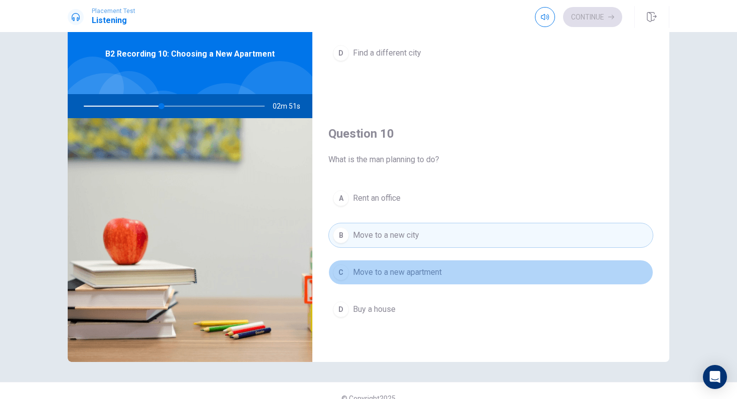
click at [344, 268] on div "C" at bounding box center [341, 273] width 16 height 16
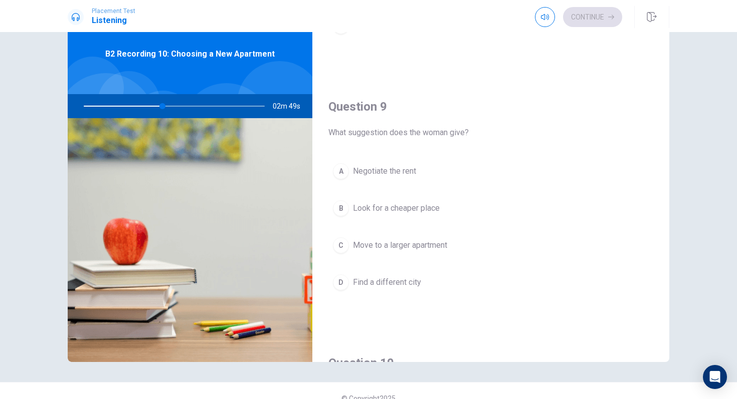
scroll to position [704, 0]
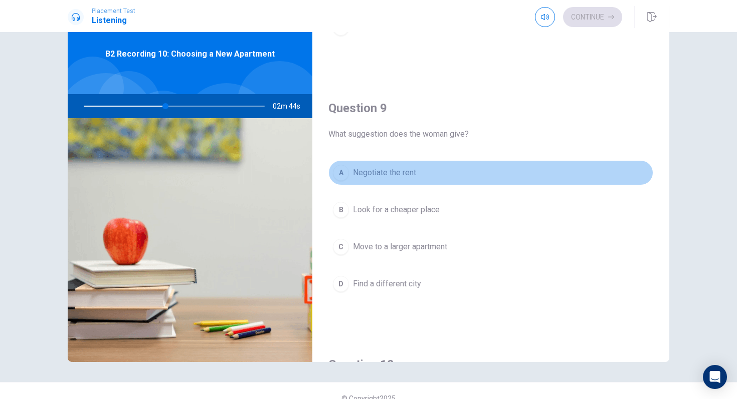
click at [392, 177] on span "Negotiate the rent" at bounding box center [384, 173] width 63 height 12
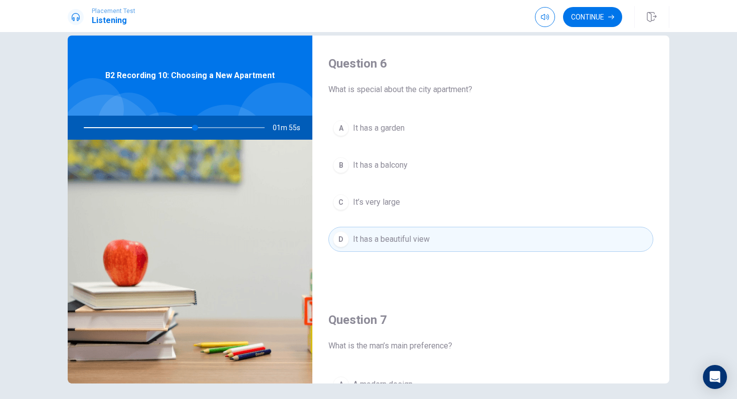
scroll to position [30, 0]
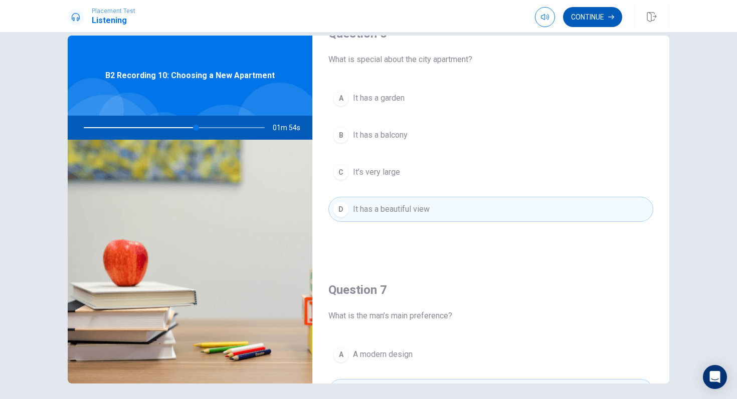
click at [604, 20] on button "Continue" at bounding box center [592, 17] width 59 height 20
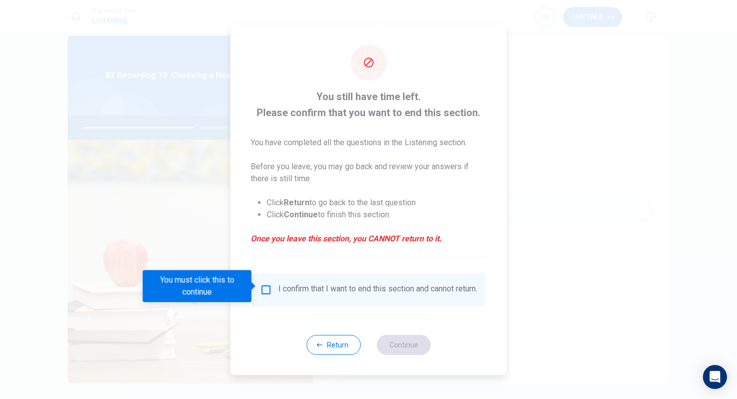
click at [267, 284] on input "You must click this to continue" at bounding box center [266, 290] width 12 height 12
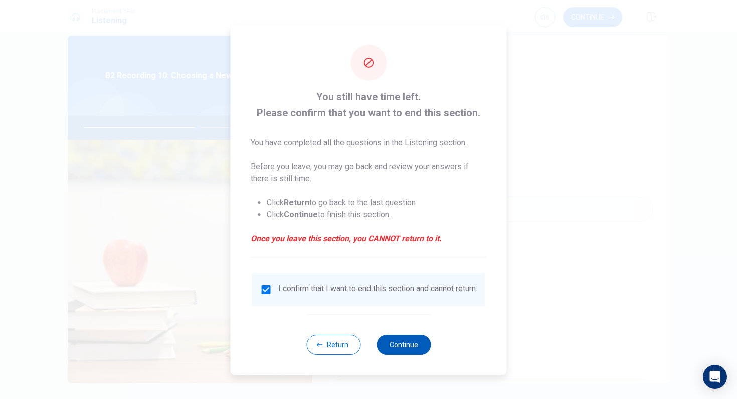
click at [407, 347] on button "Continue" at bounding box center [403, 345] width 54 height 20
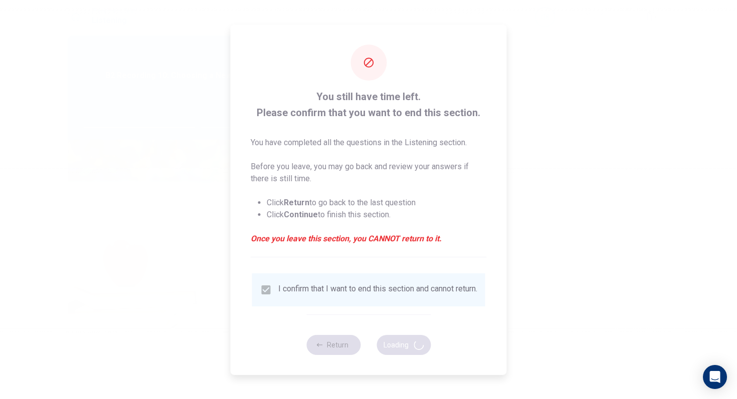
type input "64"
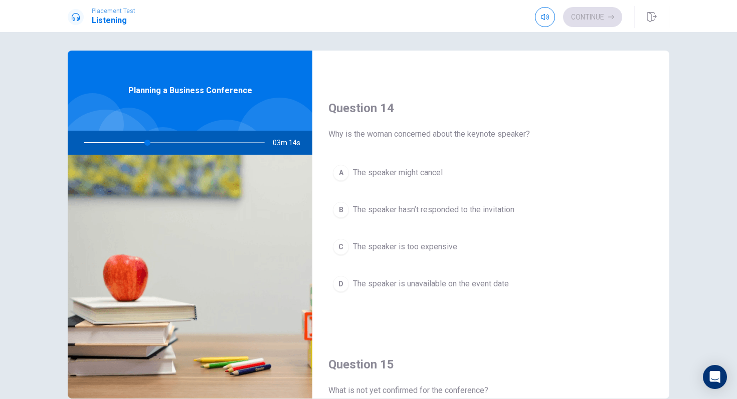
scroll to position [739, 0]
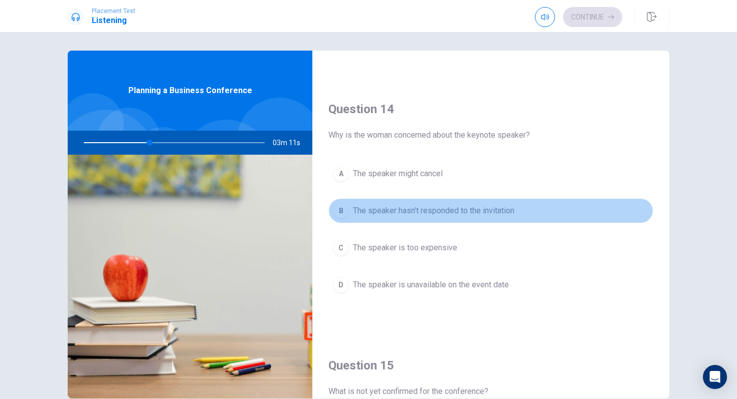
click at [438, 214] on span "The speaker hasn’t responded to the invitation" at bounding box center [433, 211] width 161 height 12
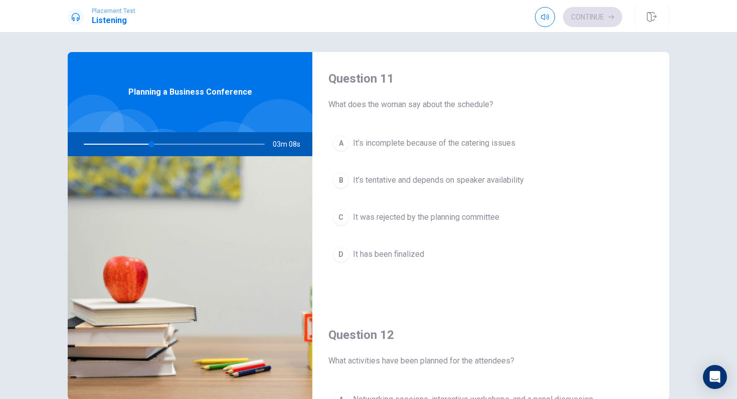
scroll to position [0, 0]
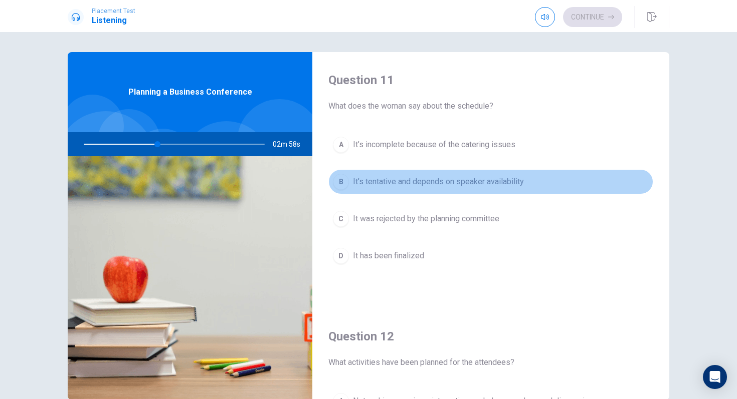
click at [443, 181] on span "It’s tentative and depends on speaker availability" at bounding box center [438, 182] width 171 height 12
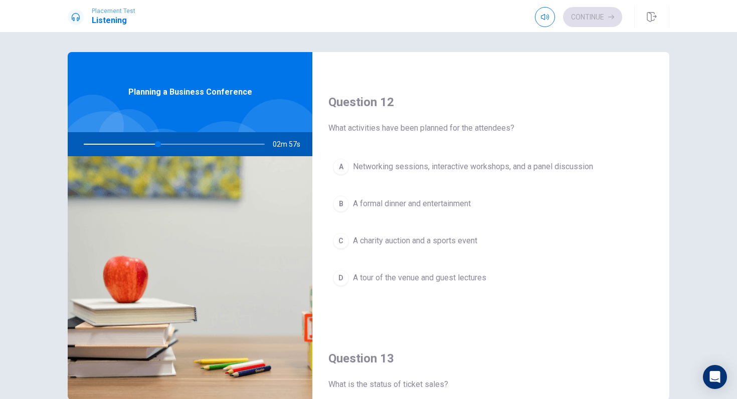
scroll to position [237, 0]
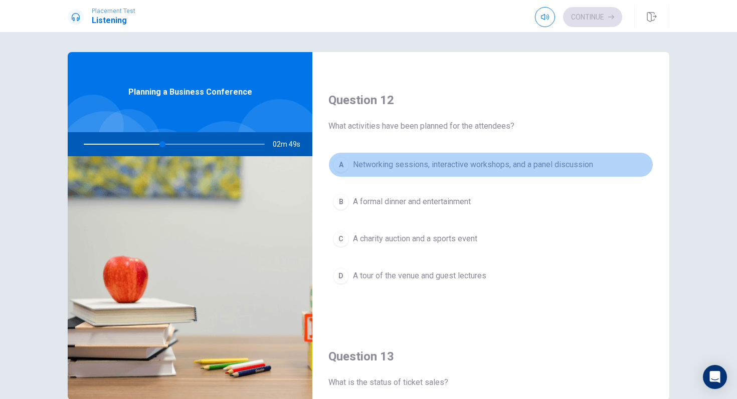
click at [451, 169] on span "Networking sessions, interactive workshops, and a panel discussion" at bounding box center [473, 165] width 240 height 12
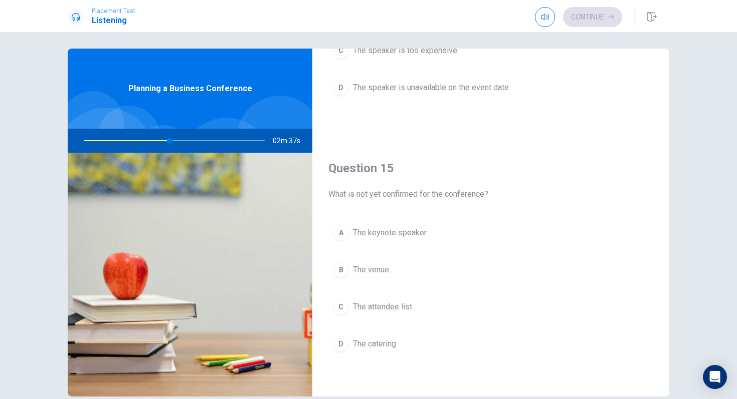
scroll to position [4, 0]
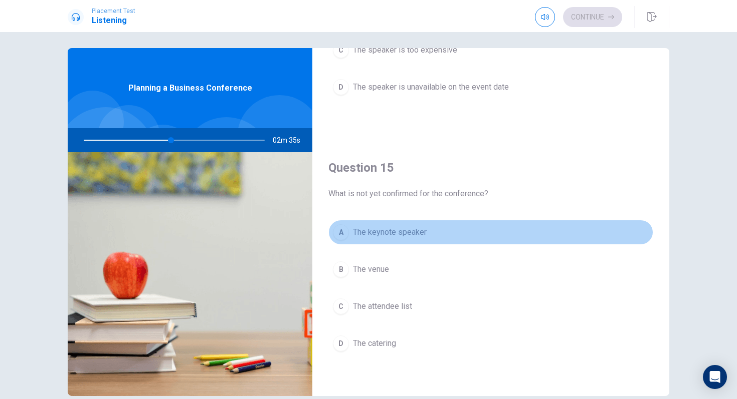
click at [419, 227] on span "The keynote speaker" at bounding box center [390, 233] width 74 height 12
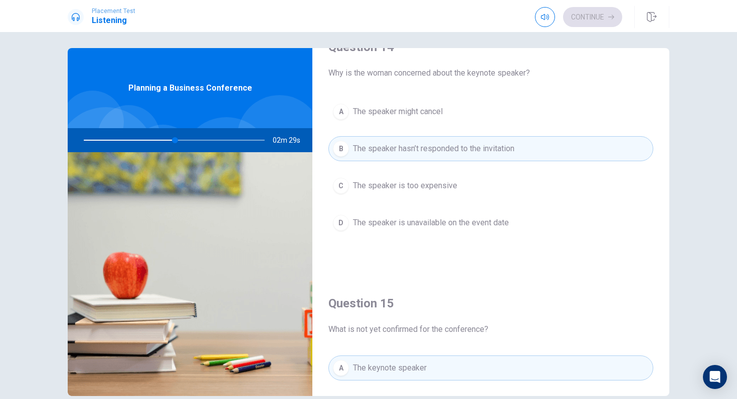
scroll to position [935, 0]
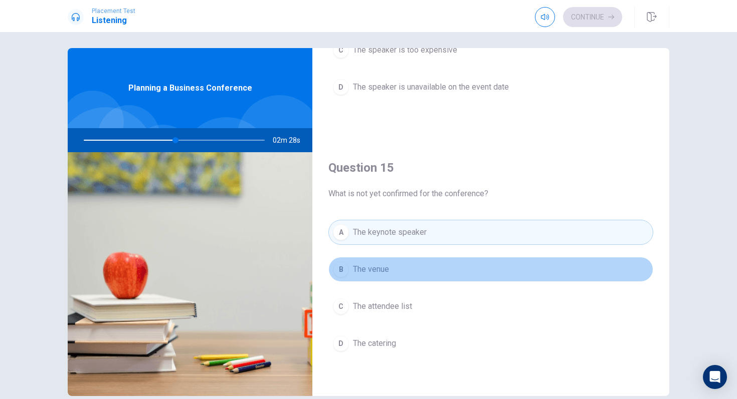
click at [418, 270] on button "B The venue" at bounding box center [490, 269] width 325 height 25
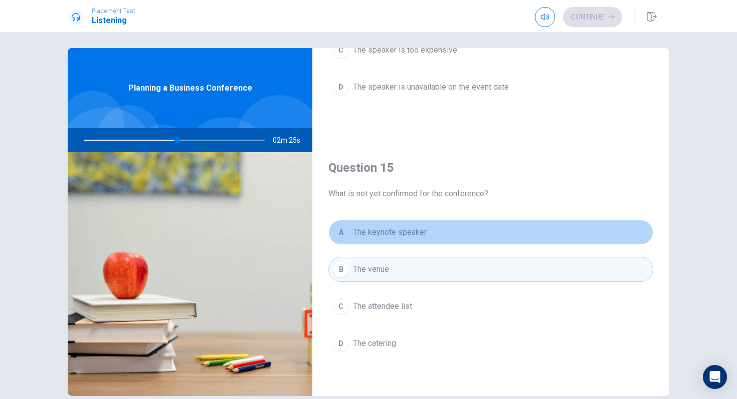
click at [425, 240] on button "A The keynote speaker" at bounding box center [490, 232] width 325 height 25
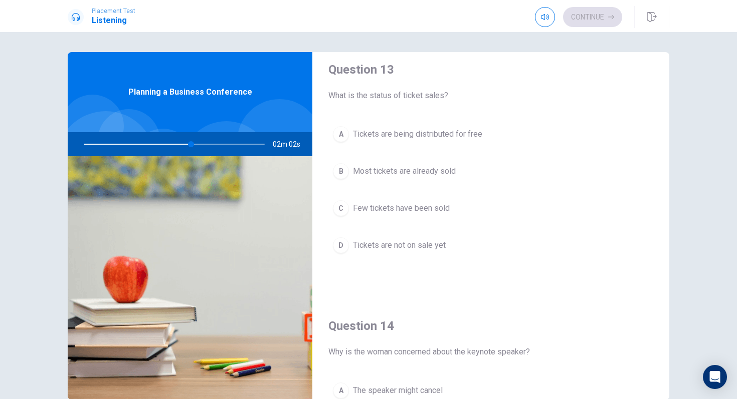
scroll to position [521, 0]
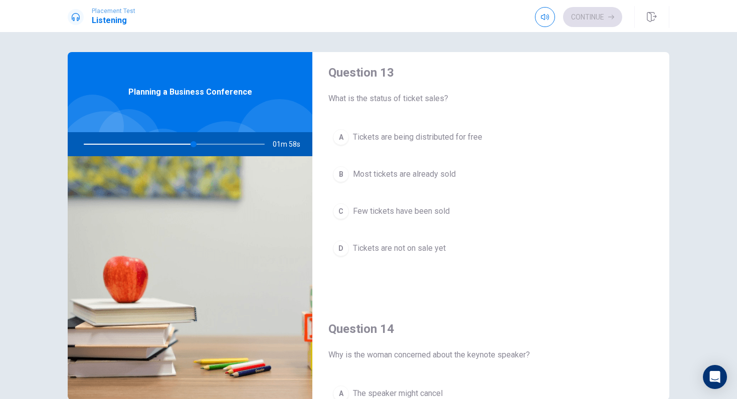
click at [407, 176] on span "Most tickets are already sold" at bounding box center [404, 174] width 103 height 12
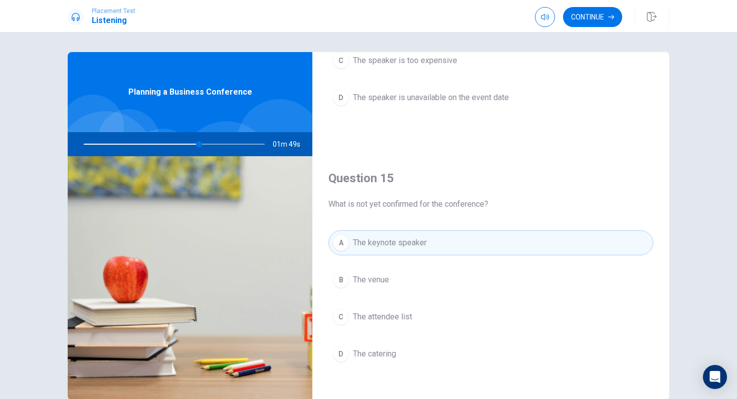
scroll to position [935, 0]
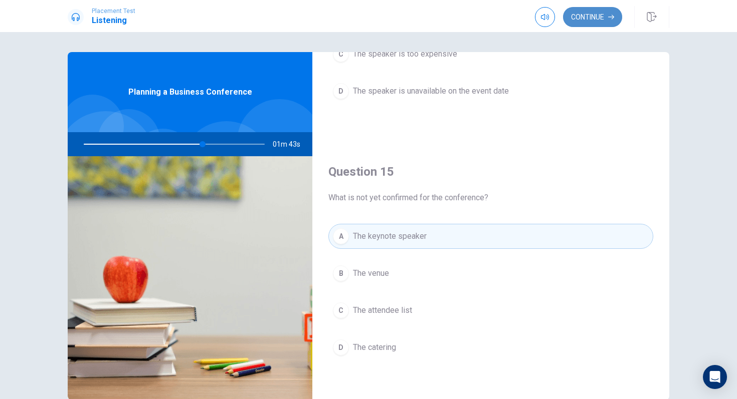
click at [596, 16] on button "Continue" at bounding box center [592, 17] width 59 height 20
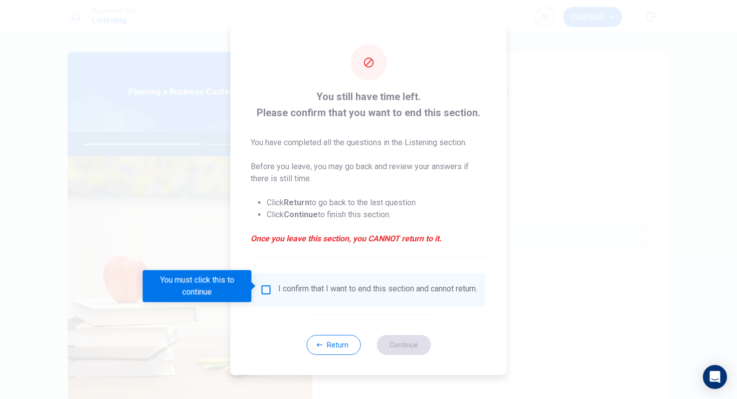
click at [263, 286] on input "You must click this to continue" at bounding box center [266, 290] width 12 height 12
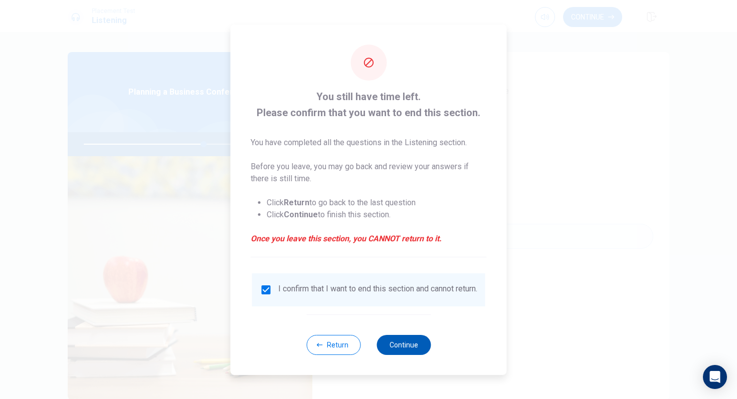
click at [411, 353] on button "Continue" at bounding box center [403, 345] width 54 height 20
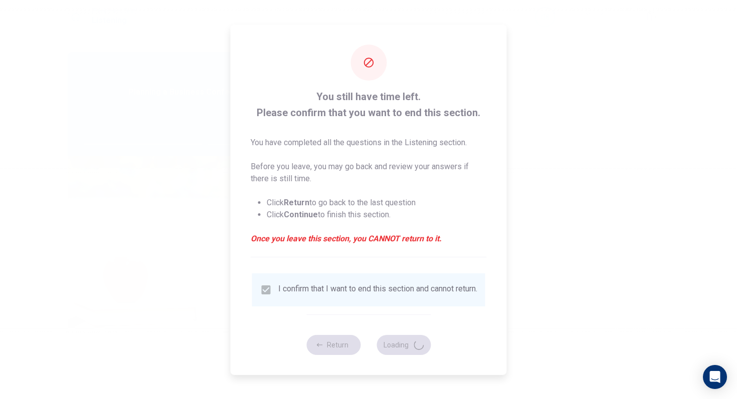
type input "67"
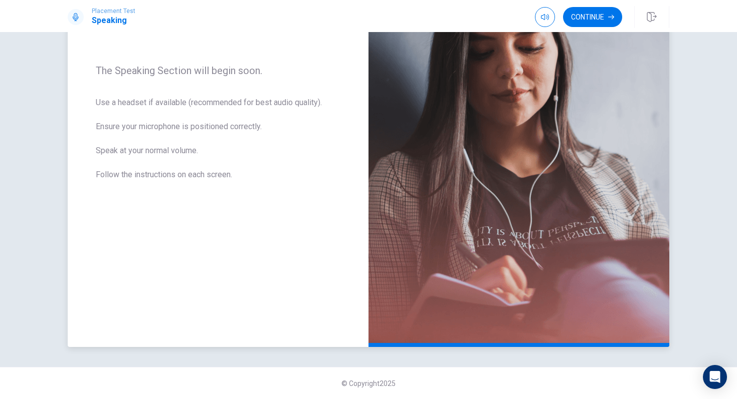
scroll to position [141, 0]
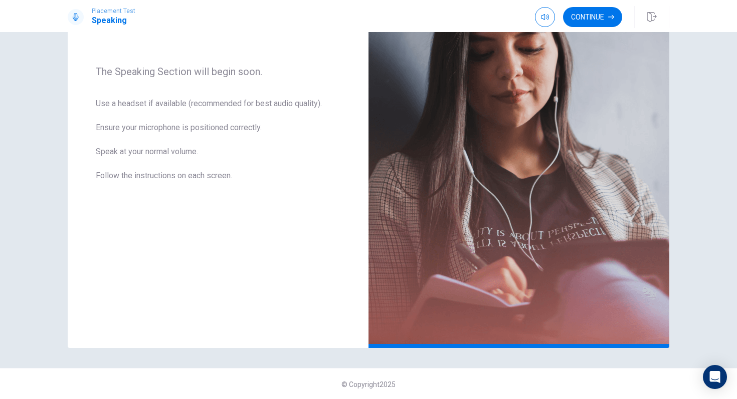
click at [597, 28] on div "Placement Test Speaking Continue" at bounding box center [368, 16] width 737 height 32
click at [597, 21] on button "Continue" at bounding box center [592, 17] width 59 height 20
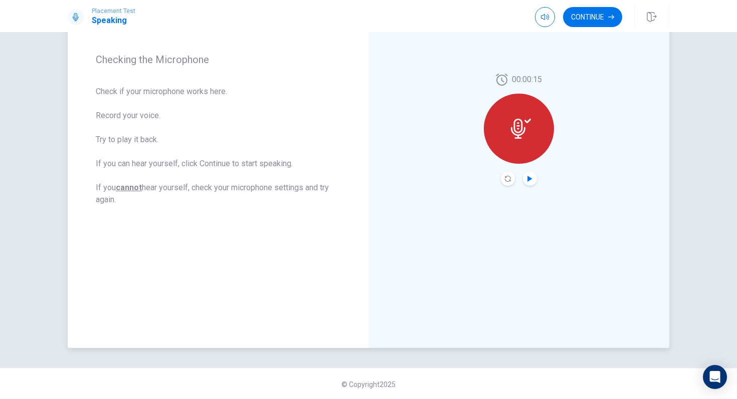
click at [531, 179] on icon "Play Audio" at bounding box center [529, 179] width 5 height 6
click at [504, 186] on div "00:00:15" at bounding box center [518, 129] width 301 height 437
click at [505, 184] on button "Record Again" at bounding box center [508, 179] width 14 height 14
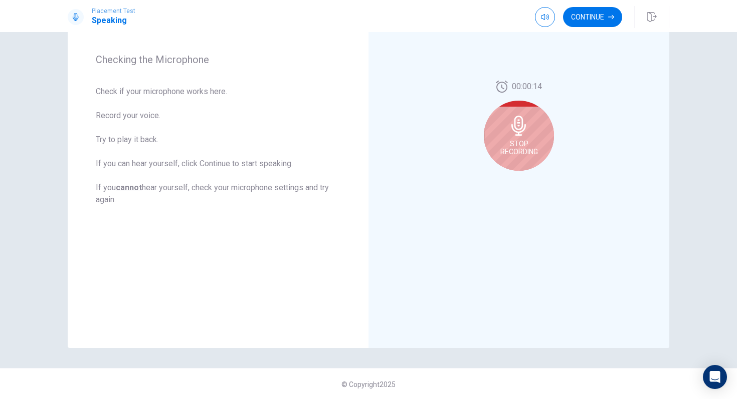
click at [522, 143] on span "Stop Recording" at bounding box center [519, 148] width 38 height 16
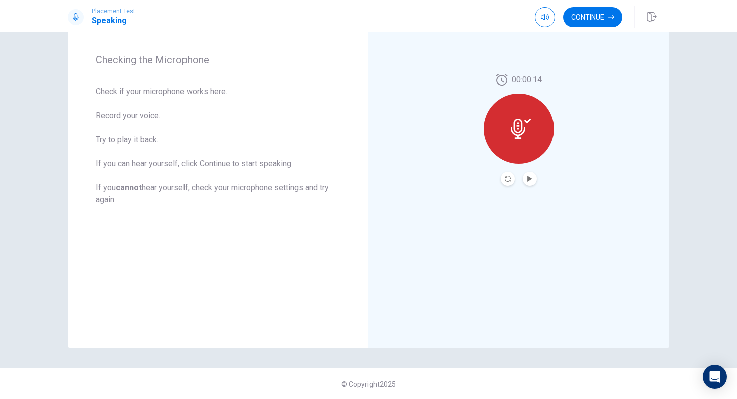
click at [524, 130] on icon at bounding box center [518, 129] width 15 height 20
click at [529, 174] on button "Play Audio" at bounding box center [530, 179] width 14 height 14
click at [510, 182] on button "Record Again" at bounding box center [508, 179] width 14 height 14
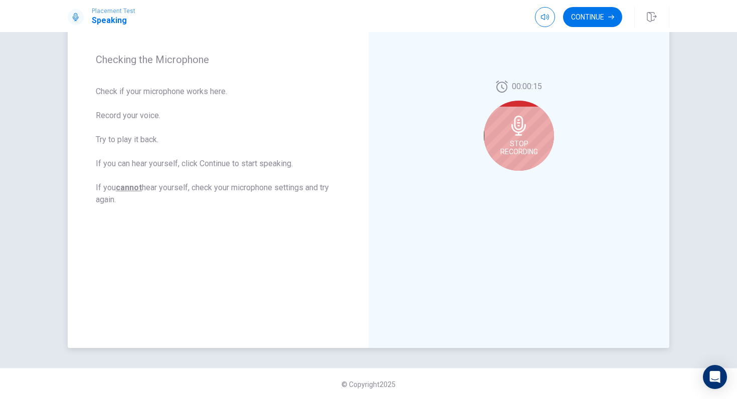
click at [518, 141] on span "Stop Recording" at bounding box center [519, 148] width 38 height 16
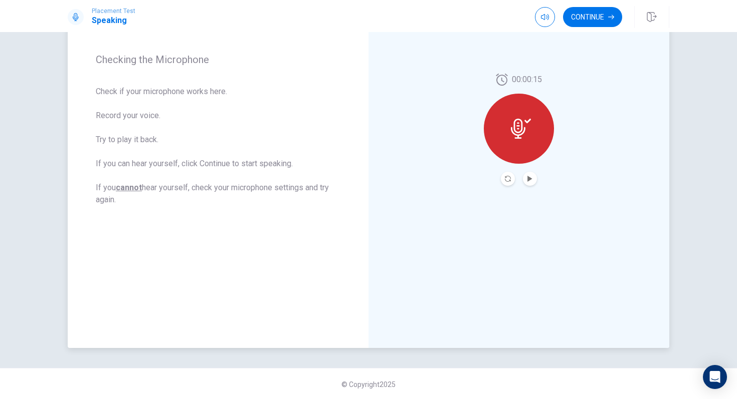
click at [518, 141] on div at bounding box center [519, 129] width 70 height 70
click at [512, 181] on button "Record Again" at bounding box center [508, 179] width 14 height 14
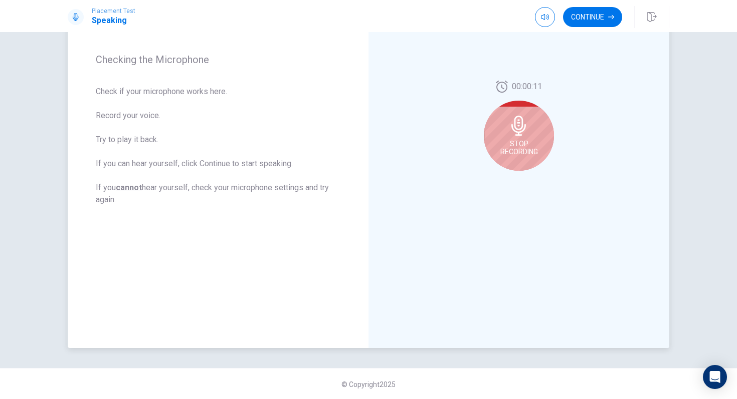
click at [513, 135] on icon at bounding box center [519, 126] width 20 height 20
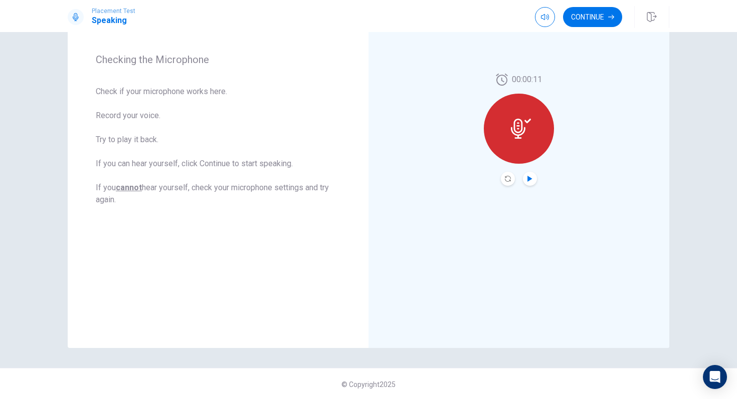
click at [528, 180] on icon "Play Audio" at bounding box center [529, 179] width 5 height 6
click at [604, 13] on button "Continue" at bounding box center [592, 17] width 59 height 20
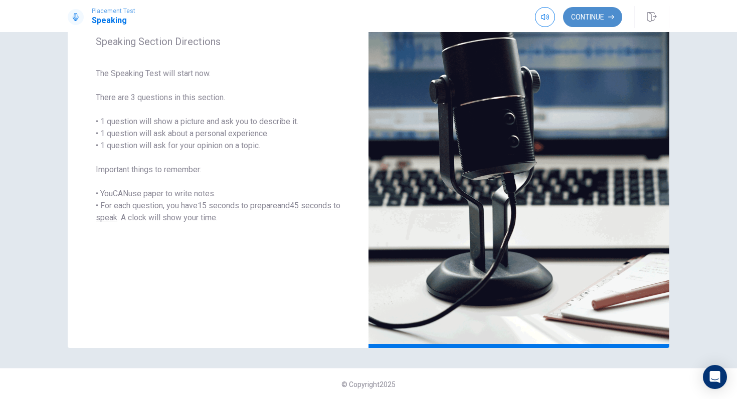
click at [585, 18] on button "Continue" at bounding box center [592, 17] width 59 height 20
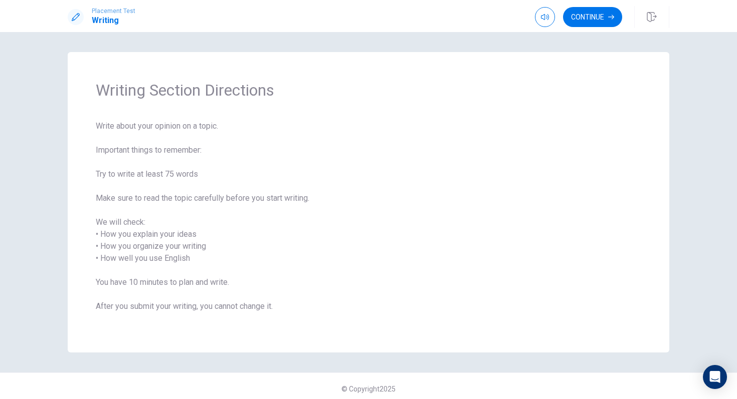
scroll to position [6, 0]
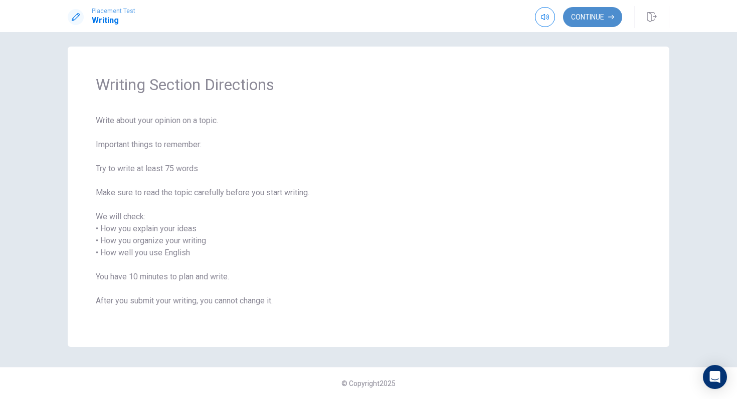
click at [601, 19] on button "Continue" at bounding box center [592, 17] width 59 height 20
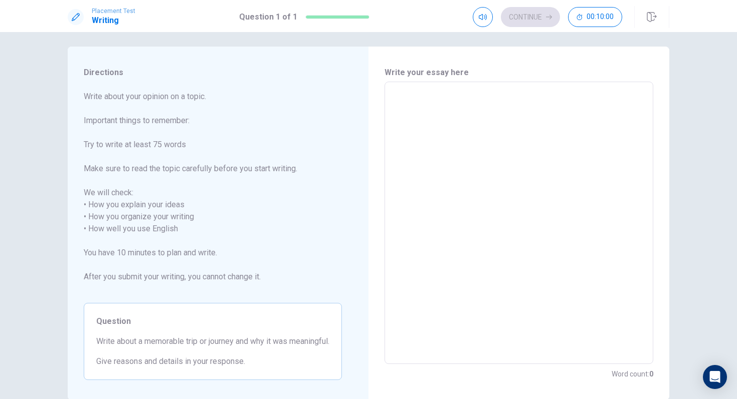
click at [421, 131] on textarea at bounding box center [518, 223] width 255 height 266
type textarea "T"
type textarea "x"
type textarea "Th"
type textarea "x"
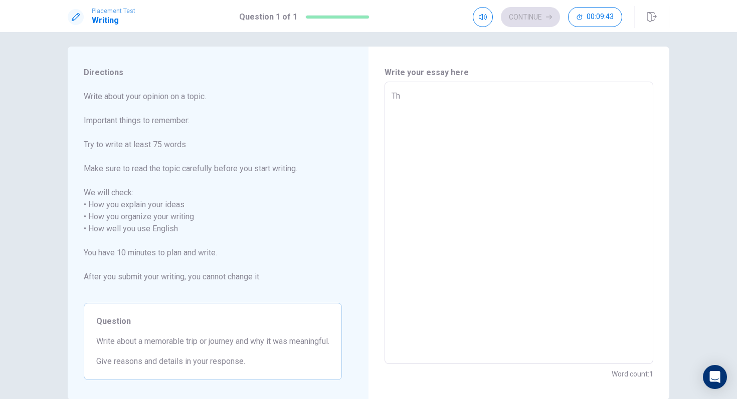
type textarea "The"
type textarea "x"
type textarea "The"
type textarea "x"
type textarea "The m"
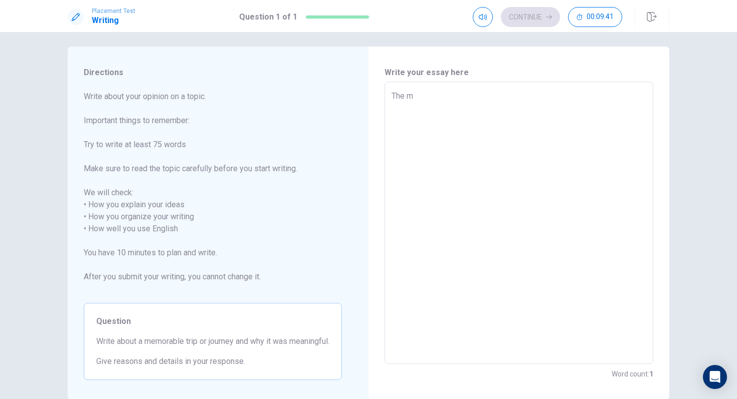
type textarea "x"
type textarea "The mo"
type textarea "x"
type textarea "The mos"
type textarea "x"
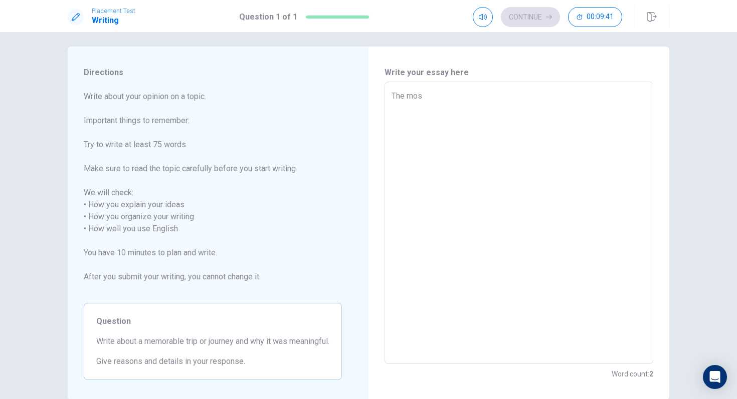
type textarea "The most"
type textarea "x"
type textarea "The most"
type textarea "x"
type textarea "The most m"
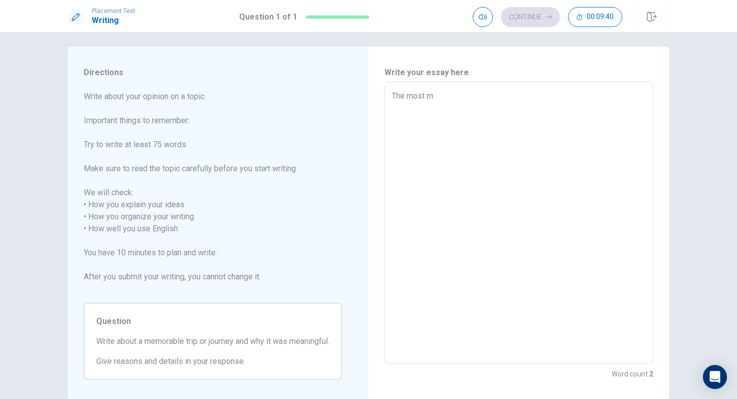
type textarea "x"
type textarea "The most me"
type textarea "x"
type textarea "The most mem"
type textarea "x"
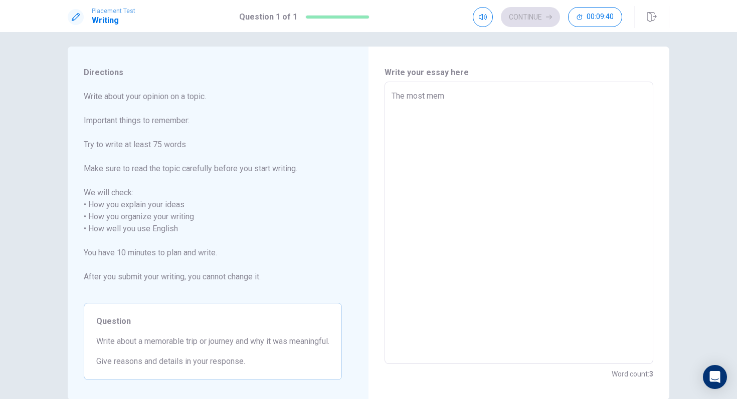
type textarea "The most memo"
type textarea "x"
type textarea "The most memor"
type textarea "x"
type textarea "The most memora"
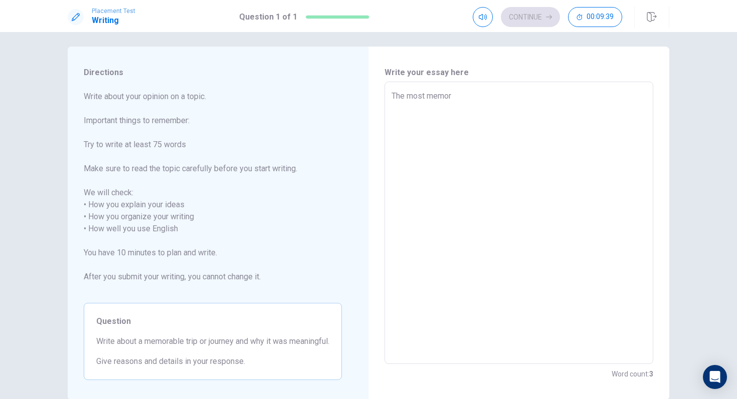
type textarea "x"
type textarea "The most memoran"
type textarea "x"
type textarea "The most memoranl"
type textarea "x"
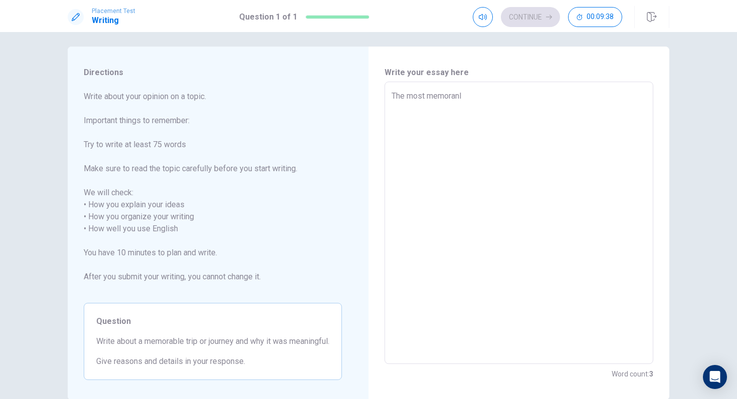
type textarea "The most memoranle"
type textarea "x"
type textarea "The most memoranle"
type textarea "x"
type textarea "The most memoranle"
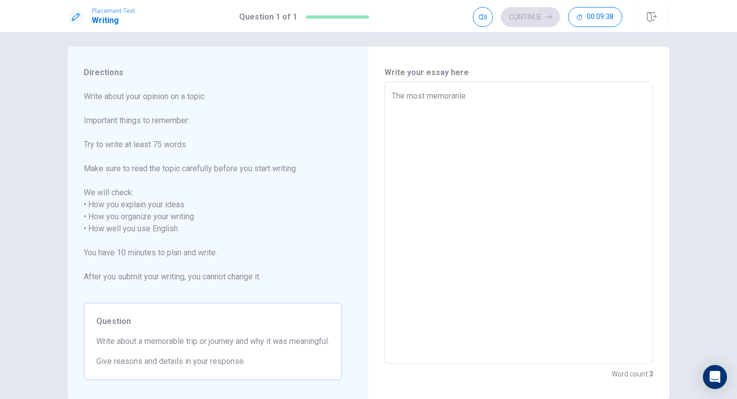
type textarea "x"
type textarea "The most memoranl"
type textarea "x"
type textarea "The most memoran"
type textarea "x"
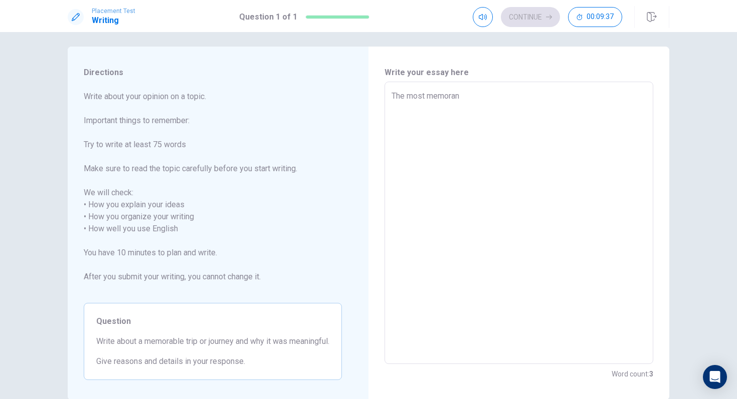
type textarea "The most memora"
type textarea "x"
type textarea "The most memorab"
type textarea "x"
type textarea "The most memorabl"
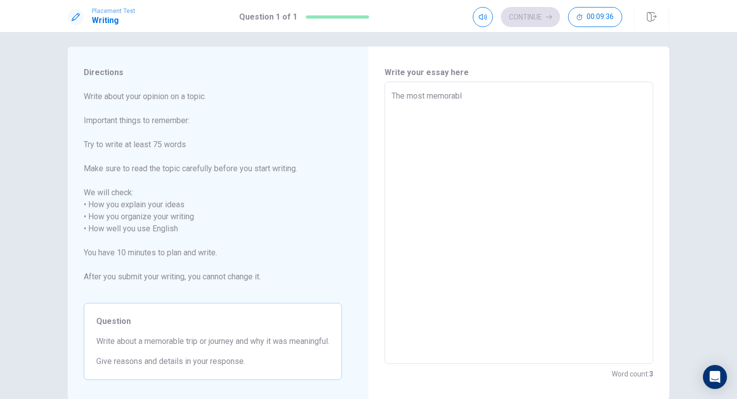
type textarea "x"
type textarea "The most memorable"
type textarea "x"
type textarea "The most memorable"
type textarea "x"
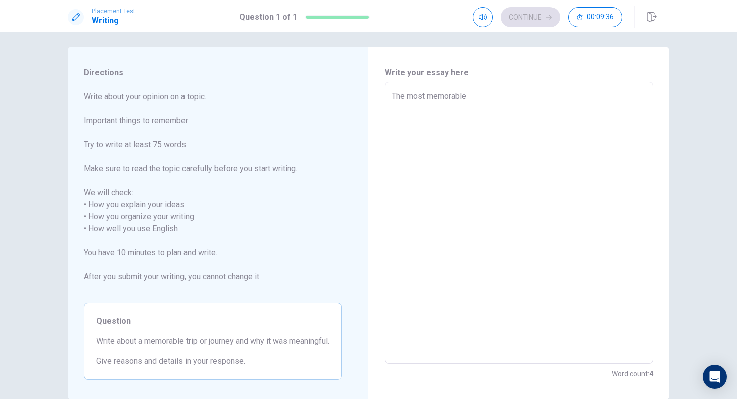
type textarea "The most memorable t"
type textarea "x"
type textarea "The most memorable tr"
type textarea "x"
type textarea "The most memorable tri"
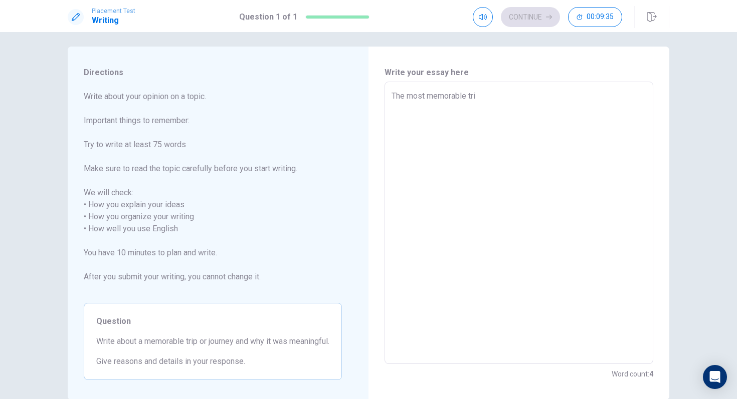
type textarea "x"
type textarea "The most memorable trip"
type textarea "x"
type textarea "The most memorable trip"
type textarea "x"
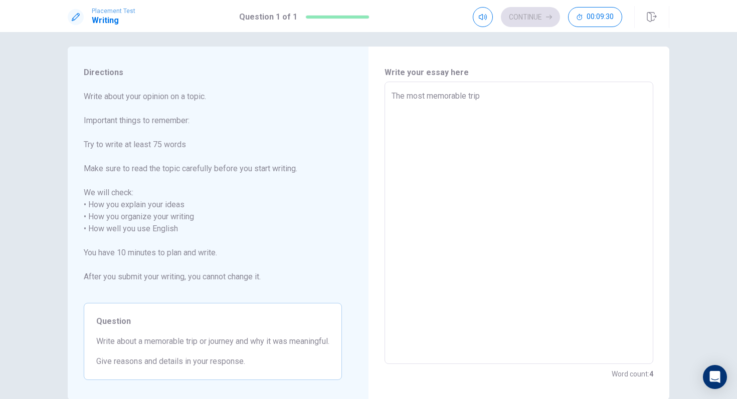
type textarea "The most memorable trip i"
type textarea "x"
type textarea "The most memorable trip in"
type textarea "x"
type textarea "The most memorable trip in"
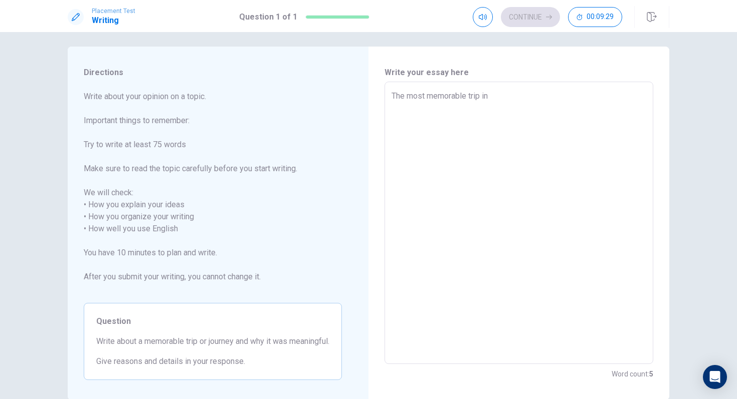
type textarea "x"
type textarea "The most memorable trip in m"
type textarea "x"
type textarea "The most memorable trip in my"
type textarea "x"
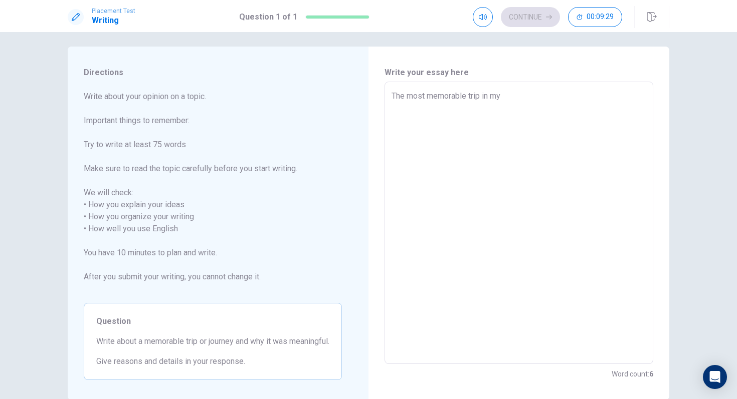
type textarea "The most memorable trip in my"
type textarea "x"
type textarea "The most memorable trip in my l"
type textarea "x"
type textarea "The most memorable trip in my li"
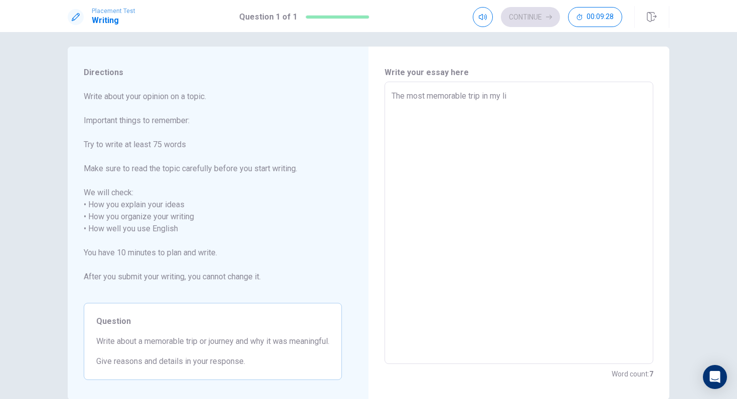
type textarea "x"
type textarea "The most memorable trip in my lif"
type textarea "x"
type textarea "The most memorable trip in my life"
type textarea "x"
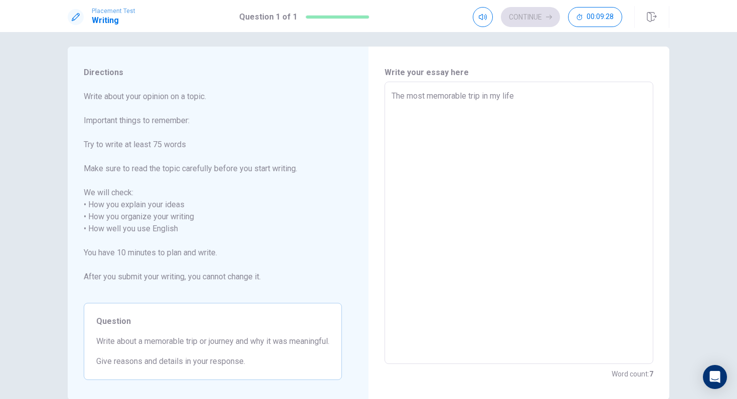
type textarea "The most memorable trip in my life"
type textarea "x"
type textarea "The most memorable trip in my life w"
type textarea "x"
type textarea "The most memorable trip in my life wa"
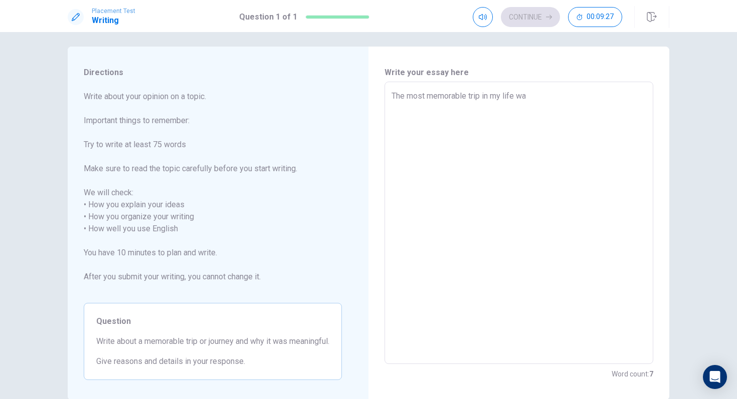
type textarea "x"
type textarea "The most memorable trip in my life was"
type textarea "x"
type textarea "The most memorable trip in my life was"
type textarea "x"
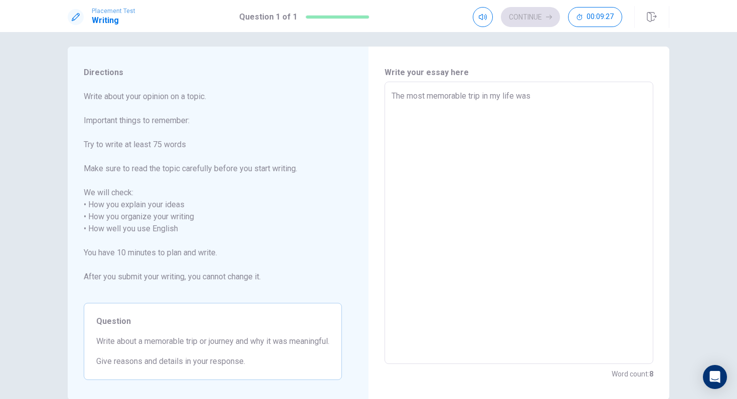
type textarea "The most memorable trip in my life was t"
type textarea "x"
type textarea "The most memorable trip in my life was th"
type textarea "x"
type textarea "The most memorable trip in my life was the"
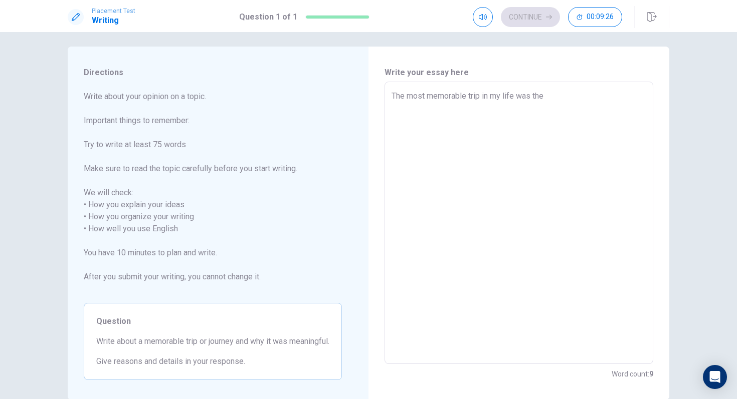
type textarea "x"
type textarea "The most memorable trip in my life was the"
type textarea "x"
type textarea "The most memorable trip in my life was the t"
type textarea "x"
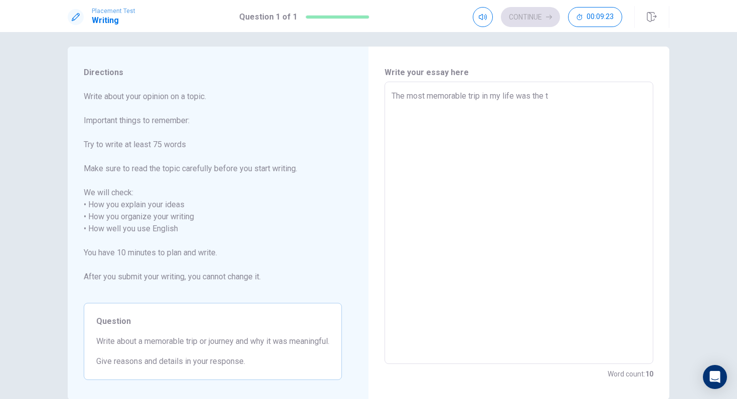
type textarea "The most memorable trip in my life was the ti"
type textarea "x"
type textarea "The most memorable trip in my life was the [PERSON_NAME]"
type textarea "x"
type textarea "The most memorable trip in my life was the time"
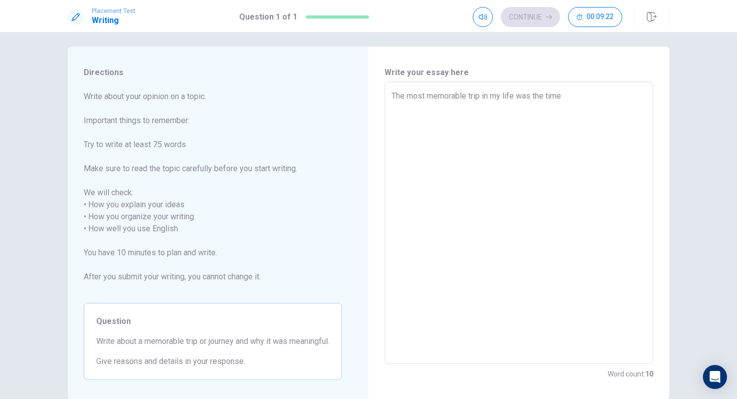
type textarea "x"
type textarea "The most memorable trip in my life was the time"
type textarea "x"
type textarea "The most memorable trip in my life was the time"
type textarea "x"
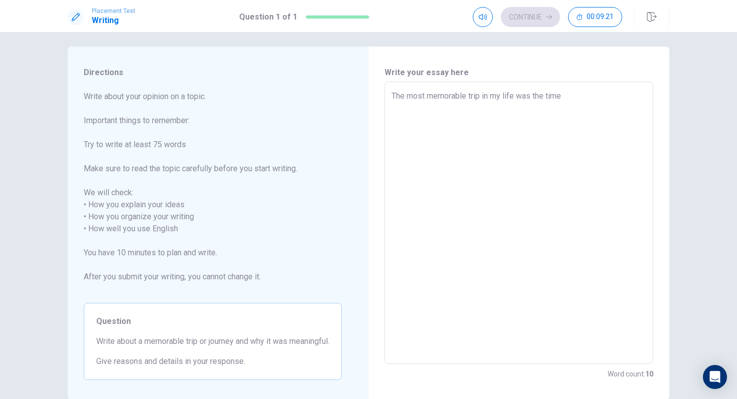
type textarea "The most memorable trip in my life was the time w"
type textarea "x"
type textarea "The most memorable trip in my life was the time wh"
type textarea "x"
type textarea "The most memorable trip in my life was the time w"
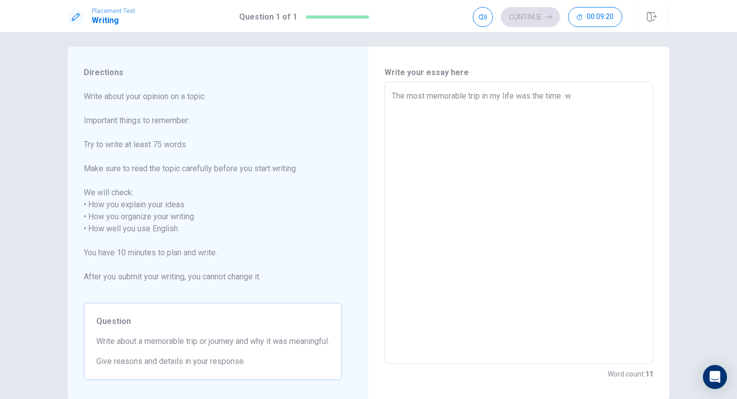
type textarea "x"
type textarea "The most memorable trip in my life was the time"
type textarea "x"
type textarea "The most memorable trip in my life was the time"
type textarea "x"
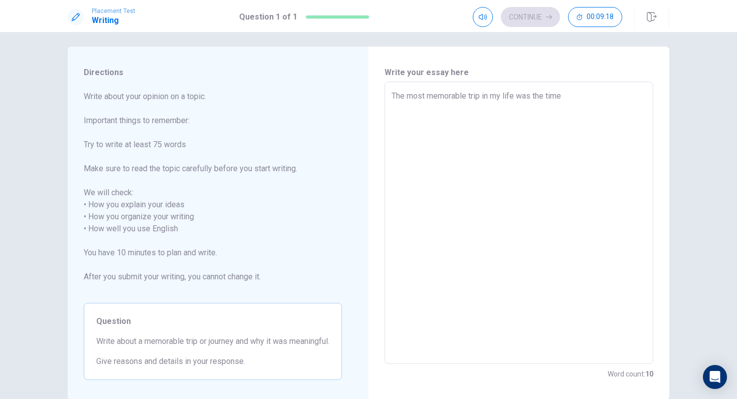
type textarea "The most memorable trip in my life was the time"
type textarea "x"
type textarea "The most memorable trip in my life was the [PERSON_NAME]"
type textarea "x"
type textarea "The most memorable trip in my life was the ti"
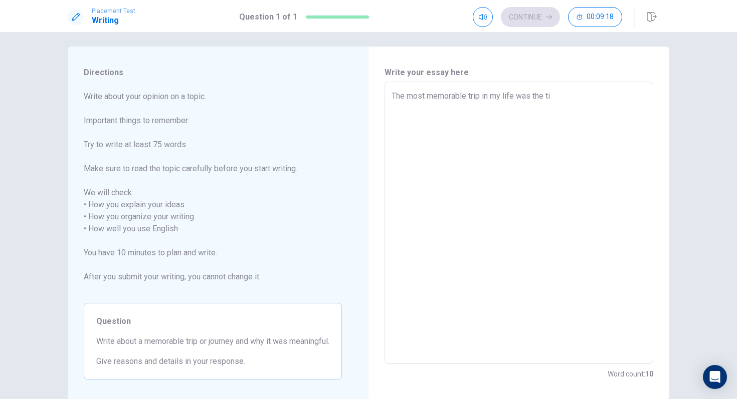
type textarea "x"
type textarea "The most memorable trip in my life was the t"
type textarea "x"
type textarea "The most memorable trip in my life was the"
type textarea "x"
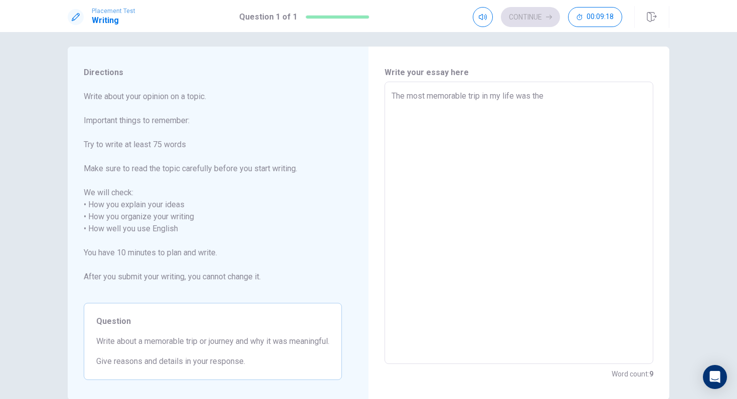
type textarea "The most memorable trip in my life was the"
type textarea "x"
type textarea "The most memorable trip in my life was th"
type textarea "x"
type textarea "The most memorable trip in my life was t"
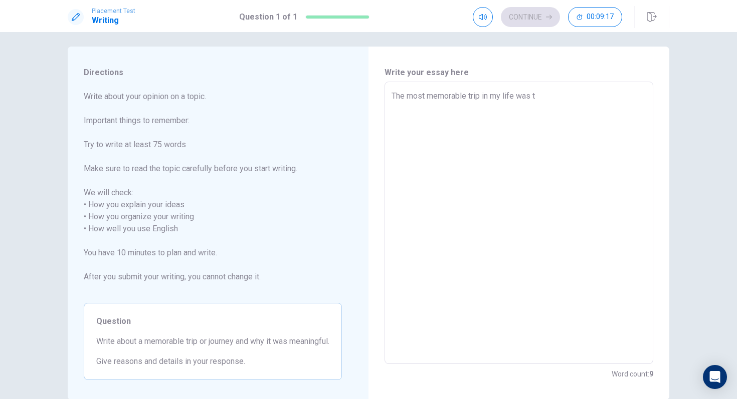
type textarea "x"
type textarea "The most memorable trip in my life was"
type textarea "x"
type textarea "The most memorable trip in my life was a"
type textarea "x"
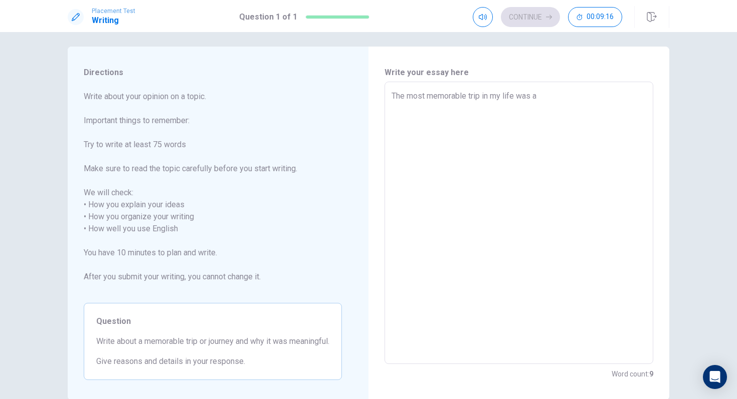
type textarea "The most memorable trip in my life was a"
type textarea "x"
type textarea "The most memorable trip in my life was a t"
type textarea "x"
type textarea "The most memorable trip in my life was a ti"
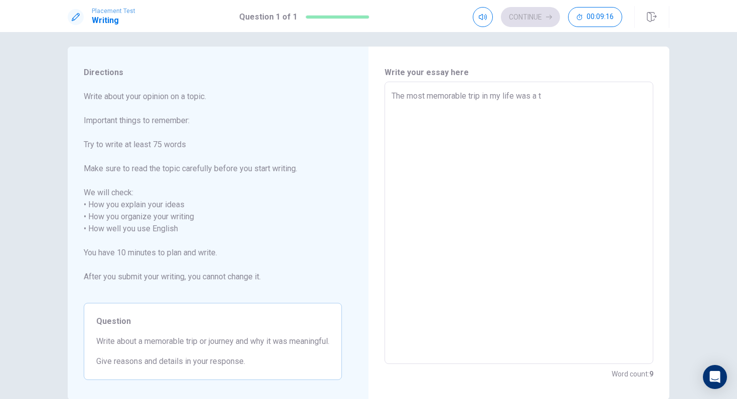
type textarea "x"
type textarea "The most memorable trip in my life was a [PERSON_NAME]"
type textarea "x"
type textarea "The most memorable trip in my life was a time"
type textarea "x"
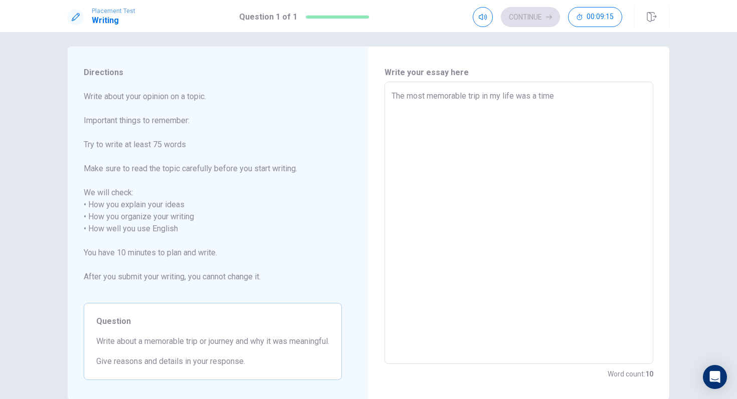
type textarea "The most memorable trip in my life was a time"
type textarea "x"
type textarea "The most memorable trip in my life was a time e"
type textarea "x"
type textarea "The most memorable trip in my life was a time"
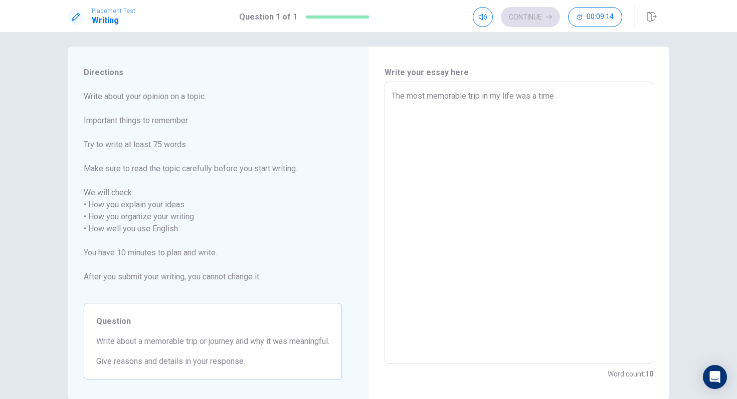
type textarea "x"
type textarea "The most memorable trip in my life was a time w"
type textarea "x"
type textarea "The most memorable trip in my life was a time wh"
type textarea "x"
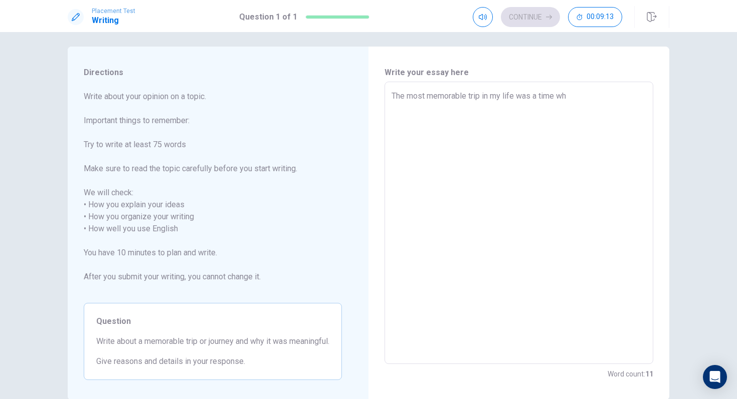
type textarea "The most memorable trip in my life was a time whe"
type textarea "x"
type textarea "The most memorable trip in my life was a time when"
type textarea "x"
type textarea "The most memorable trip in my life was a time when"
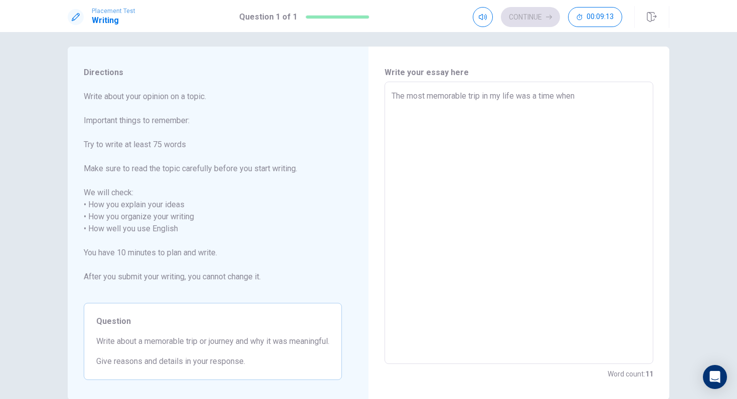
type textarea "x"
type textarea "The most memorable trip in my life was a time when I"
type textarea "x"
type textarea "The most memorable trip in my life was a time when I"
type textarea "x"
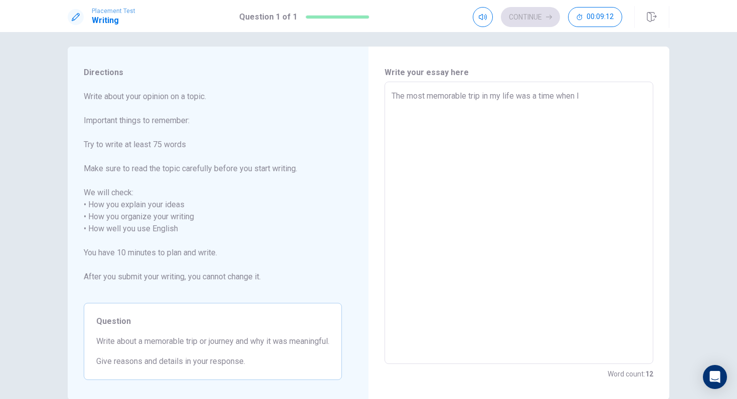
type textarea "The most memorable trip in my life was a time when I w"
type textarea "x"
type textarea "The most memorable trip in my life was a time when I we"
type textarea "x"
type textarea "The most memorable trip in my life was a time when I wen"
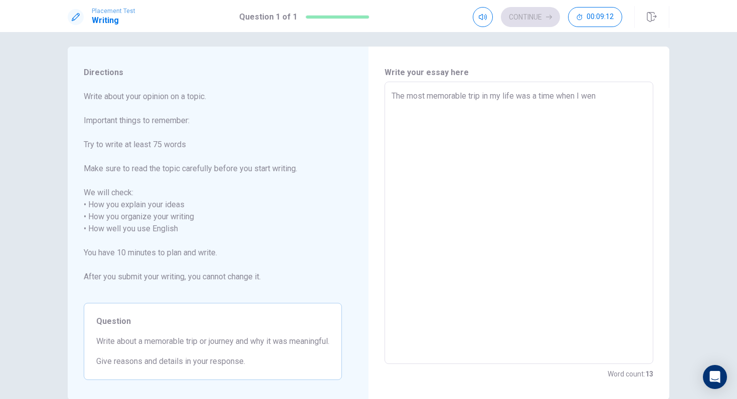
type textarea "x"
type textarea "The most memorable trip in my life was a time when I went"
type textarea "x"
type textarea "The most memorable trip in my life was a time when I went"
type textarea "x"
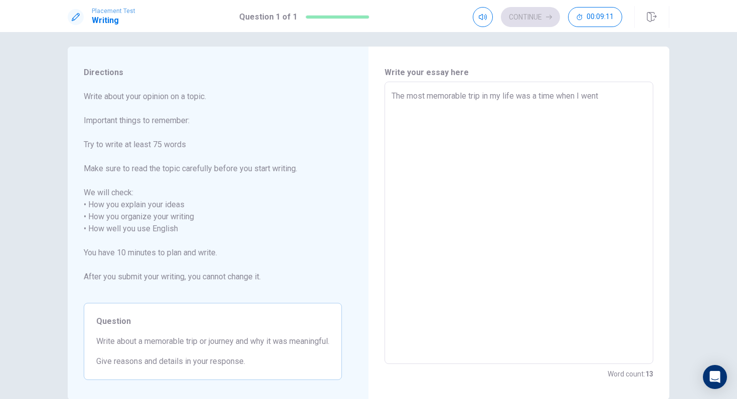
type textarea "The most memorable trip in my life was a time when I went t"
type textarea "x"
type textarea "The most memorable trip in my life was a time when I went to"
type textarea "x"
type textarea "The most memorable trip in my life was a time when I went to"
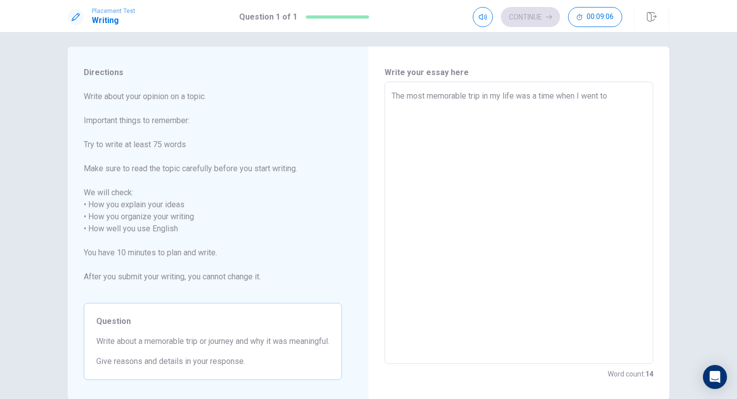
type textarea "x"
type textarea "The most memorable trip in my life was a time when I went to E"
type textarea "x"
type textarea "The most memorable trip in my life was a time when I went to [GEOGRAPHIC_DATA]"
type textarea "x"
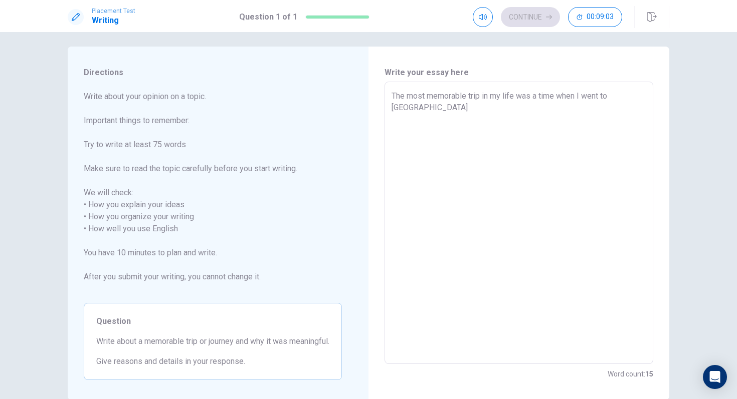
type textarea "The most memorable trip in my life was a time when I went to [GEOGRAPHIC_DATA]"
type textarea "x"
type textarea "The most memorable trip in my life was a time when I went to [GEOGRAPHIC_DATA]"
click at [644, 96] on textarea "The most memorable trip in my life was a time when I went to [GEOGRAPHIC_DATA].…" at bounding box center [518, 223] width 255 height 266
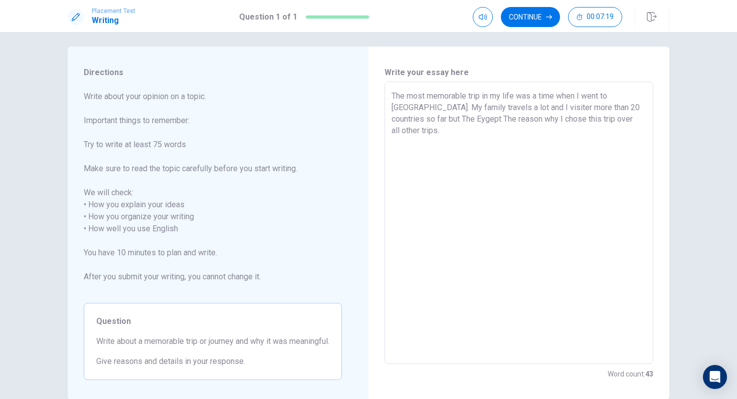
click at [409, 120] on textarea "The most memorable trip in my life was a time when I went to [GEOGRAPHIC_DATA].…" at bounding box center [518, 223] width 255 height 266
click at [405, 127] on textarea "The most memorable trip in my life was a time when I went to [GEOGRAPHIC_DATA].…" at bounding box center [518, 223] width 255 height 266
click at [405, 121] on textarea "The most memorable trip in my life was a time when I went to [GEOGRAPHIC_DATA].…" at bounding box center [518, 223] width 255 height 266
click at [458, 119] on textarea "The most memorable trip in my life was a time when I went to [GEOGRAPHIC_DATA].…" at bounding box center [518, 223] width 255 height 266
click at [508, 134] on textarea "The most memorable trip in my life was a time when I went to [GEOGRAPHIC_DATA].…" at bounding box center [518, 223] width 255 height 266
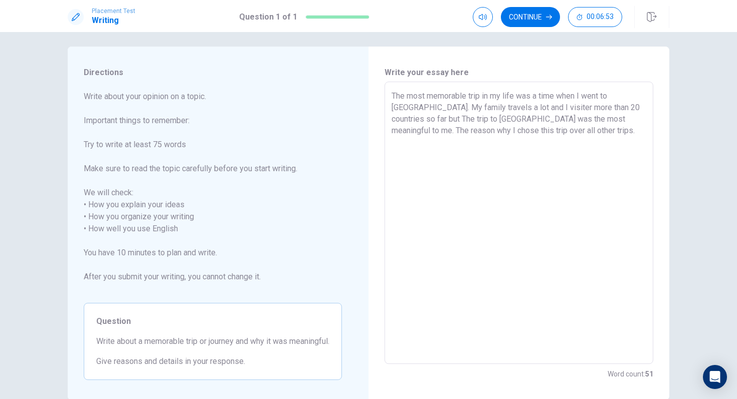
click at [519, 139] on textarea "The most memorable trip in my life was a time when I went to [GEOGRAPHIC_DATA].…" at bounding box center [518, 223] width 255 height 266
click at [530, 136] on textarea "The most memorable trip in my life was a time when I went to [GEOGRAPHIC_DATA].…" at bounding box center [518, 223] width 255 height 266
click at [467, 153] on textarea "The most memorable trip in my life was a time when I went to [GEOGRAPHIC_DATA].…" at bounding box center [518, 223] width 255 height 266
click at [579, 132] on textarea "The most memorable trip in my life was a time when I went to [GEOGRAPHIC_DATA].…" at bounding box center [518, 223] width 255 height 266
click at [548, 131] on textarea "The most memorable trip in my life was a time when I went to [GEOGRAPHIC_DATA].…" at bounding box center [518, 223] width 255 height 266
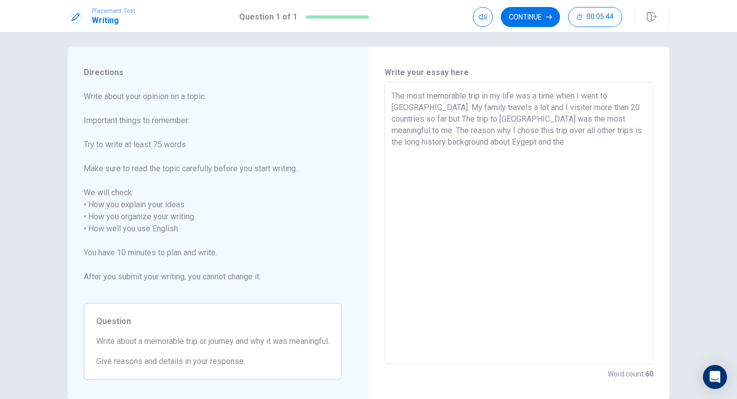
click at [531, 136] on textarea "The most memorable trip in my life was a time when I went to [GEOGRAPHIC_DATA].…" at bounding box center [518, 223] width 255 height 266
click at [520, 130] on textarea "The most memorable trip in my life was a time when I went to [GEOGRAPHIC_DATA].…" at bounding box center [518, 223] width 255 height 266
click at [518, 133] on textarea "The most memorable trip in my life was a time when I went to [GEOGRAPHIC_DATA].…" at bounding box center [518, 223] width 255 height 266
click at [518, 145] on textarea "The most memorable trip in my life was a time when I went to [GEOGRAPHIC_DATA].…" at bounding box center [518, 223] width 255 height 266
click at [523, 131] on textarea "The most memorable trip in my life was a time when I went to [GEOGRAPHIC_DATA].…" at bounding box center [518, 223] width 255 height 266
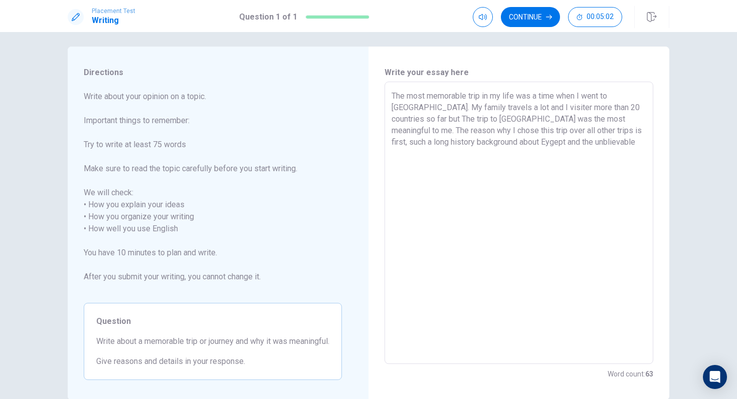
click at [523, 131] on textarea "The most memorable trip in my life was a time when I went to [GEOGRAPHIC_DATA].…" at bounding box center [518, 223] width 255 height 266
click at [523, 151] on textarea "The most memorable trip in my life was a time when I went to [GEOGRAPHIC_DATA].…" at bounding box center [518, 223] width 255 height 266
click at [519, 134] on textarea "The most memorable trip in my life was a time when I went to [GEOGRAPHIC_DATA].…" at bounding box center [518, 223] width 255 height 266
click at [518, 134] on textarea "The most memorable trip in my life was a time when I went to [GEOGRAPHIC_DATA].…" at bounding box center [518, 223] width 255 height 266
drag, startPoint x: 577, startPoint y: 133, endPoint x: 614, endPoint y: 132, distance: 37.1
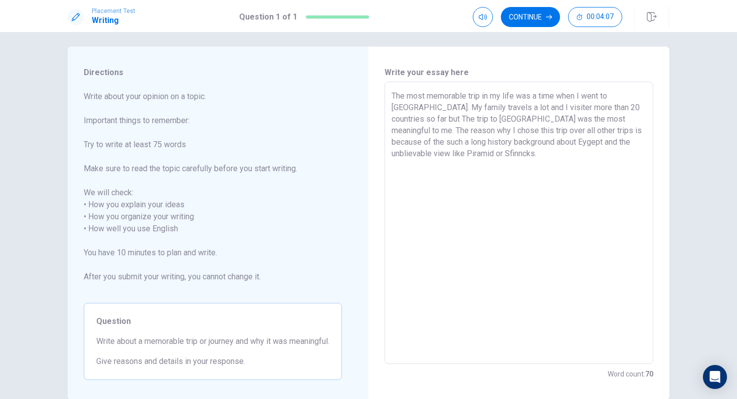
click at [614, 132] on textarea "The most memorable trip in my life was a time when I went to [GEOGRAPHIC_DATA].…" at bounding box center [518, 223] width 255 height 266
drag, startPoint x: 599, startPoint y: 132, endPoint x: 645, endPoint y: 133, distance: 46.1
click at [645, 133] on textarea "The most memorable trip in my life was a time when I went to [GEOGRAPHIC_DATA].…" at bounding box center [518, 223] width 255 height 266
drag, startPoint x: 407, startPoint y: 143, endPoint x: 454, endPoint y: 145, distance: 46.1
click at [454, 145] on textarea "The most memorable trip in my life was a time when I went to [GEOGRAPHIC_DATA].…" at bounding box center [518, 223] width 255 height 266
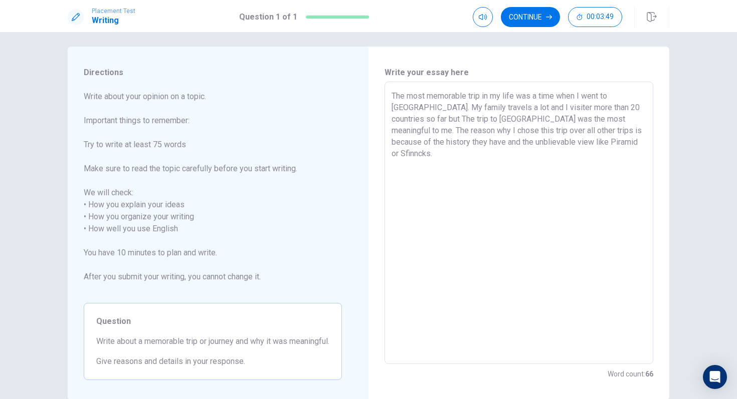
click at [572, 149] on textarea "The most memorable trip in my life was a time when I went to [GEOGRAPHIC_DATA].…" at bounding box center [518, 223] width 255 height 266
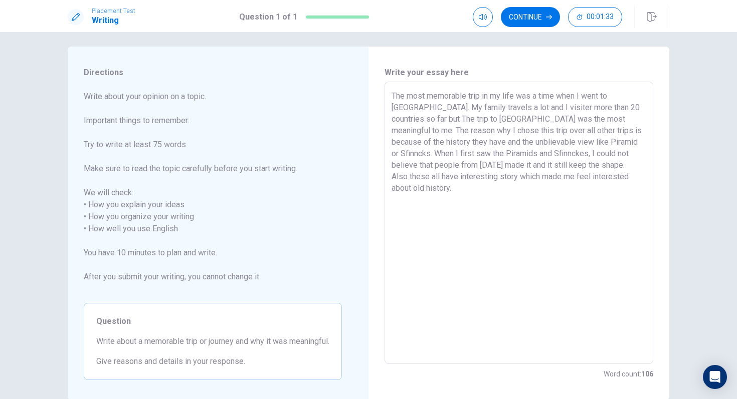
click at [485, 180] on textarea "The most memorable trip in my life was a time when I went to [GEOGRAPHIC_DATA].…" at bounding box center [518, 223] width 255 height 266
click at [506, 177] on textarea "The most memorable trip in my life was a time when I went to [GEOGRAPHIC_DATA].…" at bounding box center [518, 223] width 255 height 266
click at [553, 175] on textarea "The most memorable trip in my life was a time when I went to [GEOGRAPHIC_DATA].…" at bounding box center [518, 223] width 255 height 266
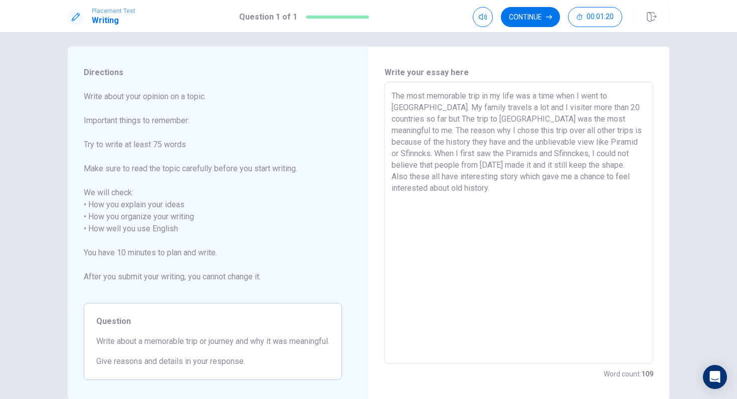
drag, startPoint x: 604, startPoint y: 175, endPoint x: 565, endPoint y: 179, distance: 39.3
click at [565, 179] on textarea "The most memorable trip in my life was a time when I went to [GEOGRAPHIC_DATA].…" at bounding box center [518, 223] width 255 height 266
click at [608, 180] on textarea "The most memorable trip in my life was a time when I went to [GEOGRAPHIC_DATA].…" at bounding box center [518, 223] width 255 height 266
click at [427, 196] on textarea "The most memorable trip in my life was a time when I went to [GEOGRAPHIC_DATA].…" at bounding box center [518, 223] width 255 height 266
click at [498, 192] on textarea "The most memorable trip in my life was a time when I went to [GEOGRAPHIC_DATA].…" at bounding box center [518, 223] width 255 height 266
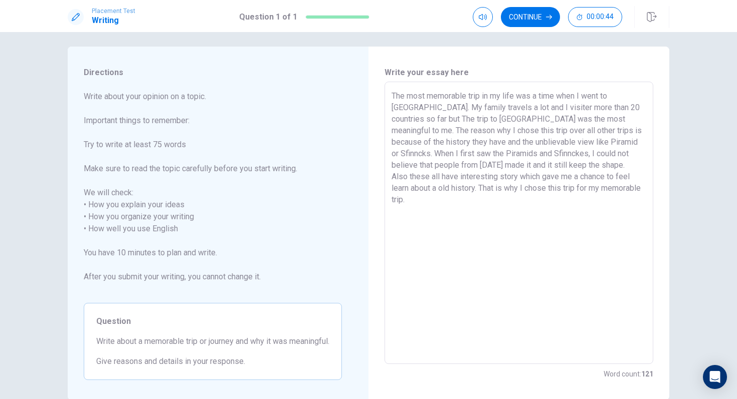
click at [498, 192] on textarea "The most memorable trip in my life was a time when I went to [GEOGRAPHIC_DATA].…" at bounding box center [518, 223] width 255 height 266
click at [597, 192] on textarea "The most memorable trip in my life was a time when I went to [GEOGRAPHIC_DATA].…" at bounding box center [518, 223] width 255 height 266
click at [625, 185] on textarea "The most memorable trip in my life was a time when I went to [GEOGRAPHIC_DATA].…" at bounding box center [518, 223] width 255 height 266
click at [511, 107] on textarea "The most memorable trip in my life was a time when I went to [GEOGRAPHIC_DATA].…" at bounding box center [518, 223] width 255 height 266
click at [567, 119] on textarea "The most memorable trip in my life was a time when I went to [GEOGRAPHIC_DATA].…" at bounding box center [518, 223] width 255 height 266
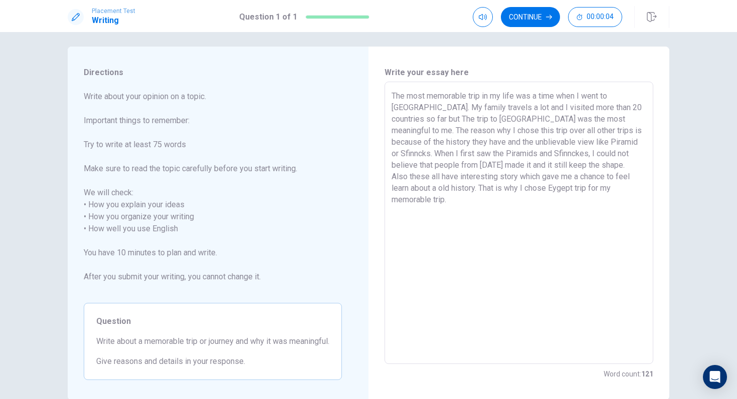
click at [512, 131] on textarea "The most memorable trip in my life was a time when I went to [GEOGRAPHIC_DATA].…" at bounding box center [518, 223] width 255 height 266
click at [515, 131] on textarea "The most memorable trip in my life was a time when I went to [GEOGRAPHIC_DATA].…" at bounding box center [518, 223] width 255 height 266
click at [529, 19] on button "Continue" at bounding box center [530, 17] width 59 height 20
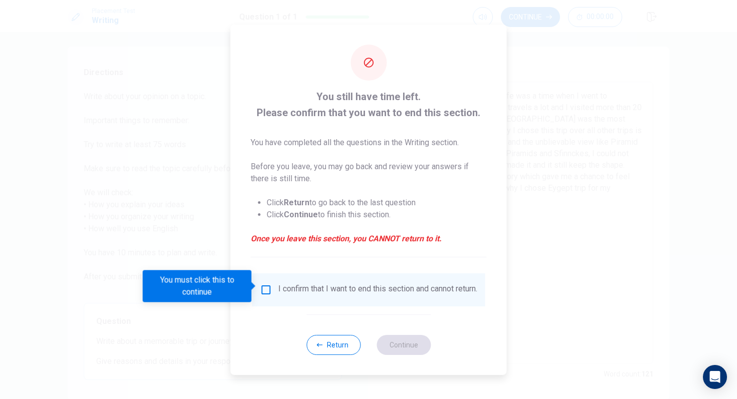
click at [259, 278] on div "I confirm that I want to end this section and cannot return." at bounding box center [368, 290] width 233 height 33
click at [263, 289] on input "You must click this to continue" at bounding box center [266, 290] width 12 height 12
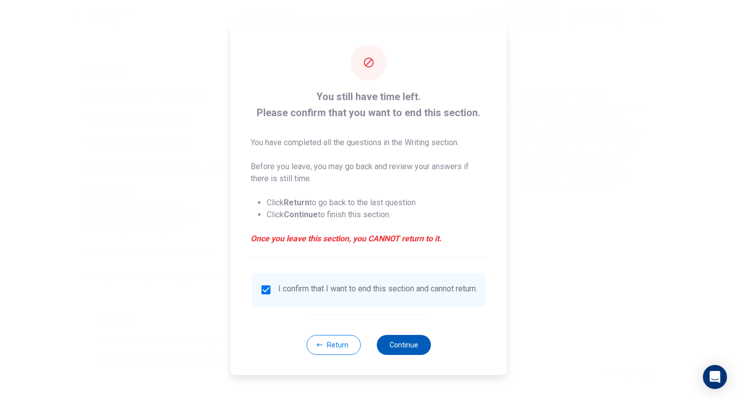
click at [391, 348] on button "Continue" at bounding box center [403, 345] width 54 height 20
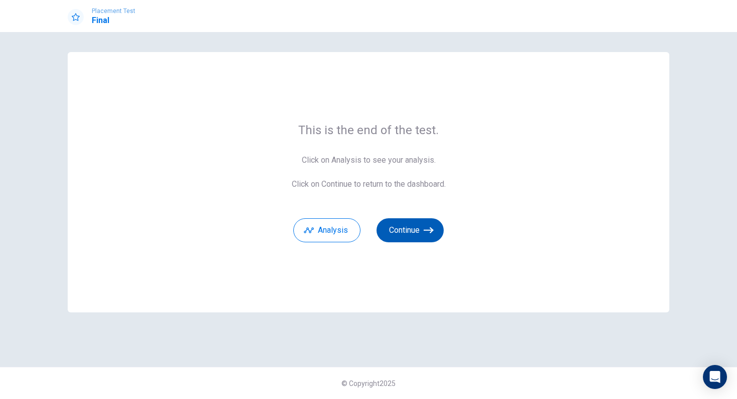
click at [421, 242] on button "Continue" at bounding box center [409, 230] width 67 height 24
